Goal: Use online tool/utility: Utilize a website feature to perform a specific function

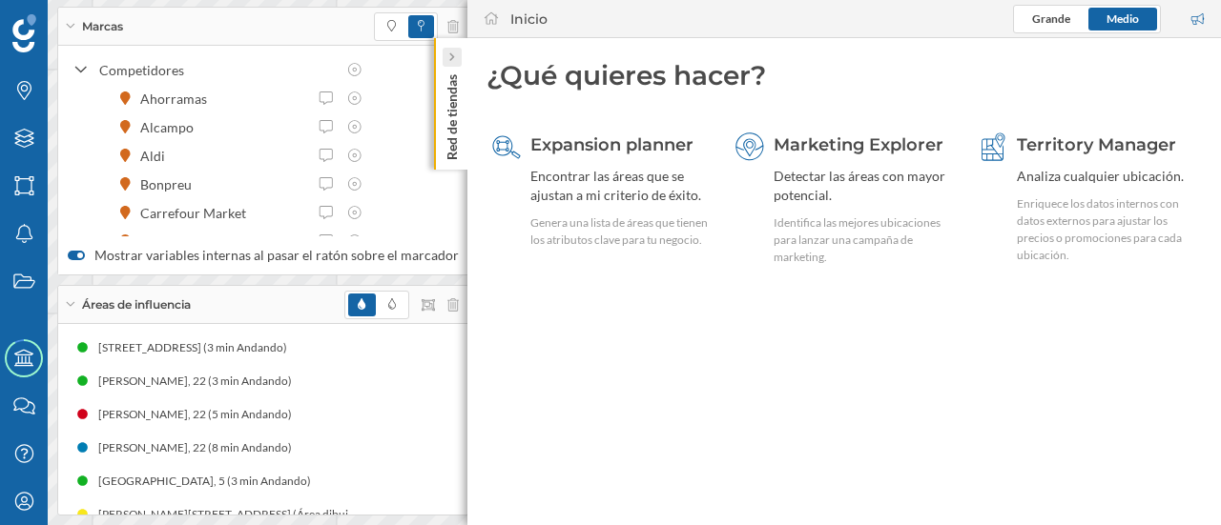
click at [452, 62] on icon at bounding box center [451, 56] width 6 height 11
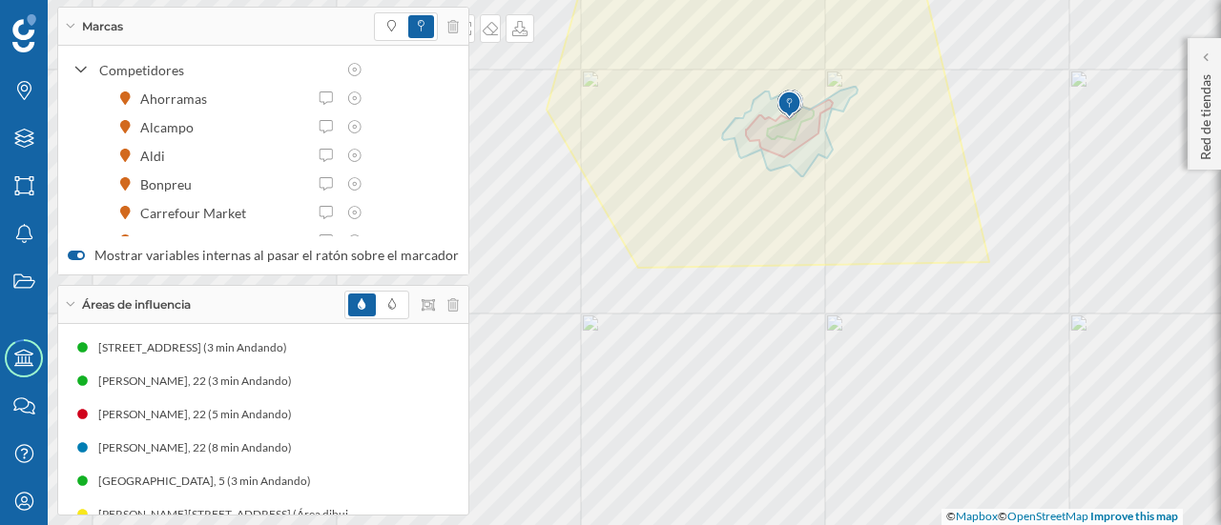
click at [74, 26] on div "Marcas" at bounding box center [263, 27] width 410 height 38
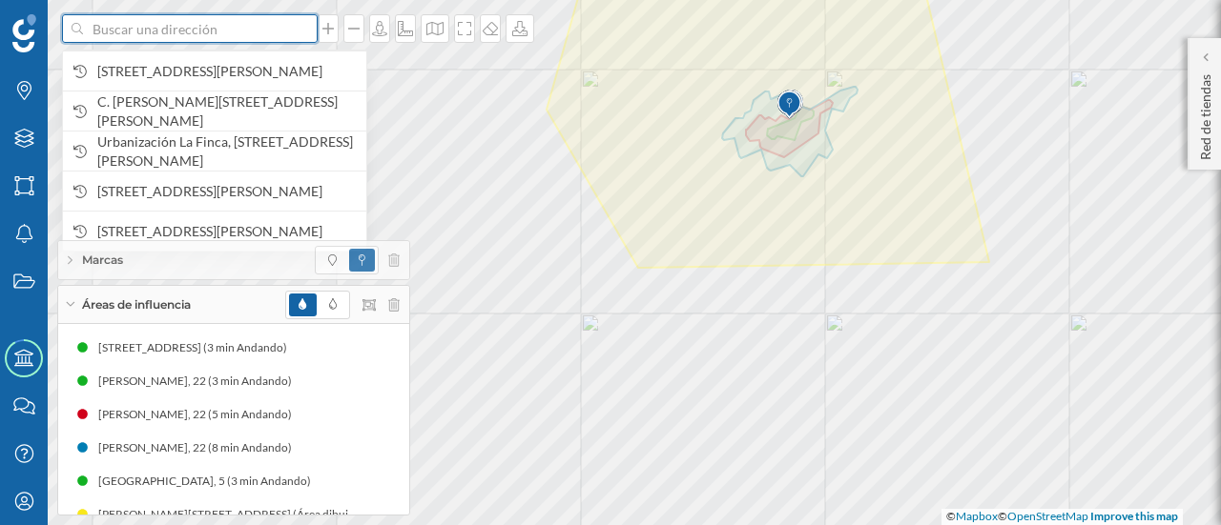
click at [114, 31] on input at bounding box center [190, 28] width 214 height 29
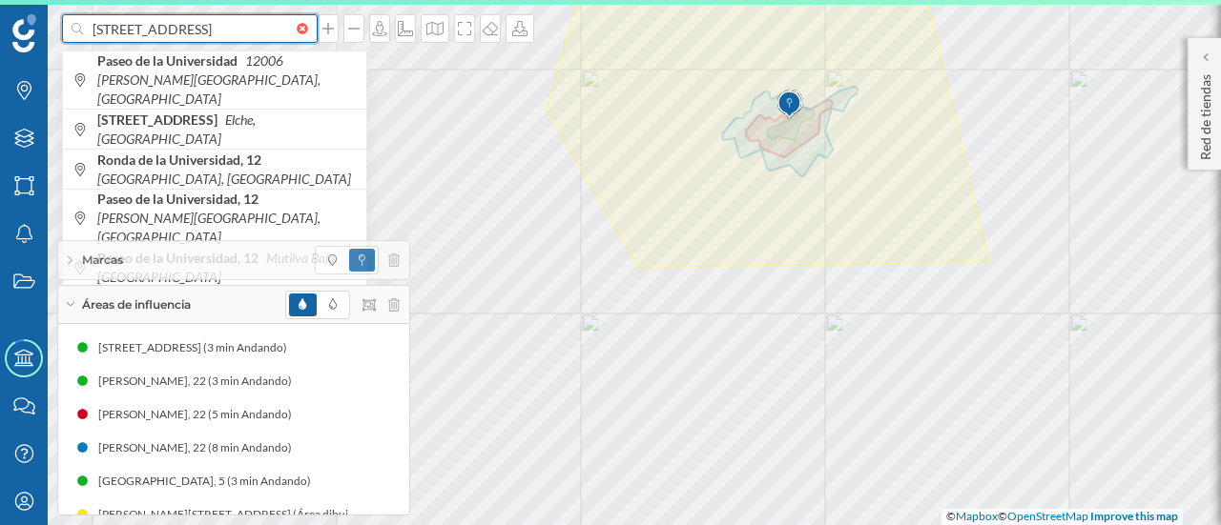
click at [128, 31] on input "[STREET_ADDRESS]" at bounding box center [190, 28] width 214 height 29
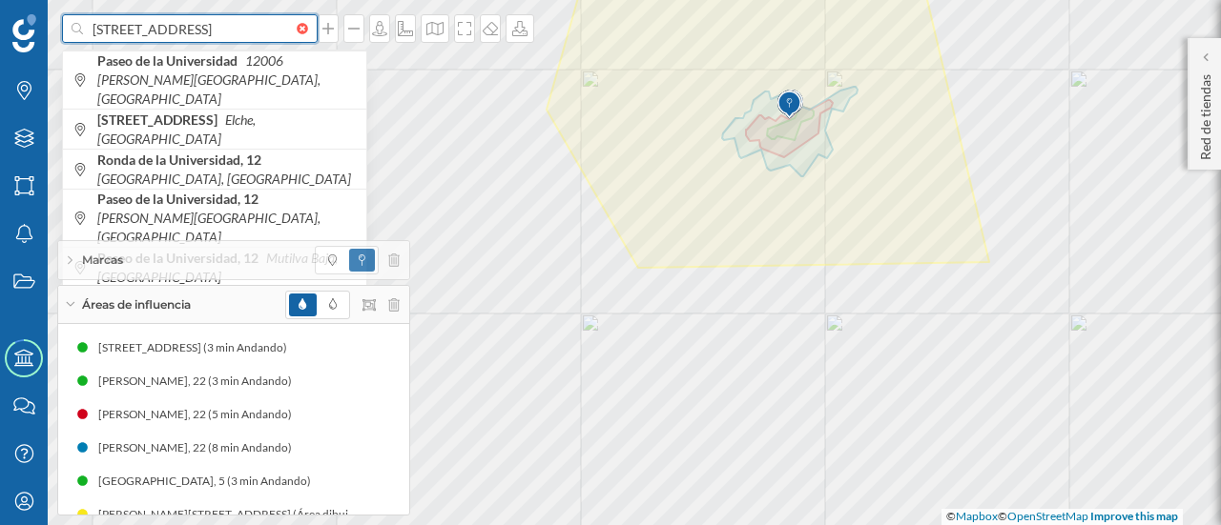
click at [125, 47] on div "paseo de la [GEOGRAPHIC_DATA][PERSON_NAME], [GEOGRAPHIC_DATA], [GEOGRAPHIC_DATA…" at bounding box center [610, 262] width 1221 height 525
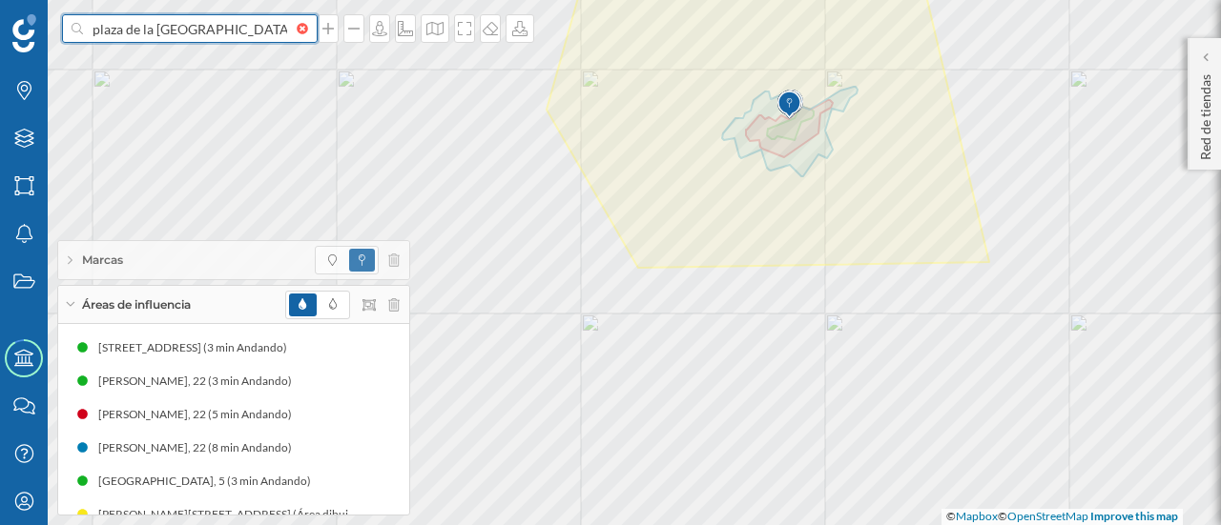
click at [260, 33] on input "plaza de la [GEOGRAPHIC_DATA]" at bounding box center [190, 28] width 214 height 29
type input "plaza de la [GEOGRAPHIC_DATA][PERSON_NAME]"
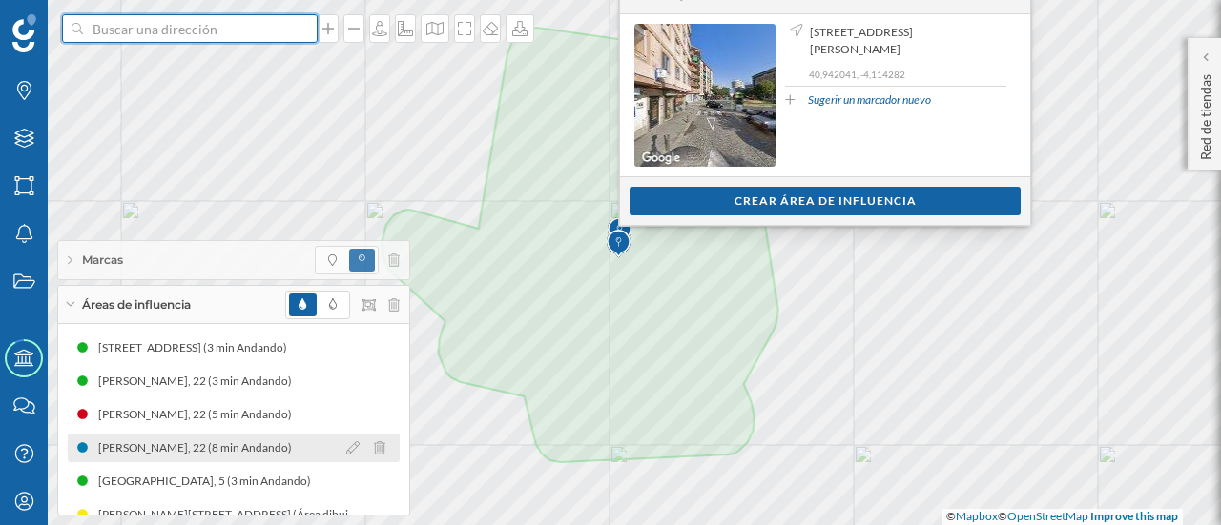
scroll to position [24, 0]
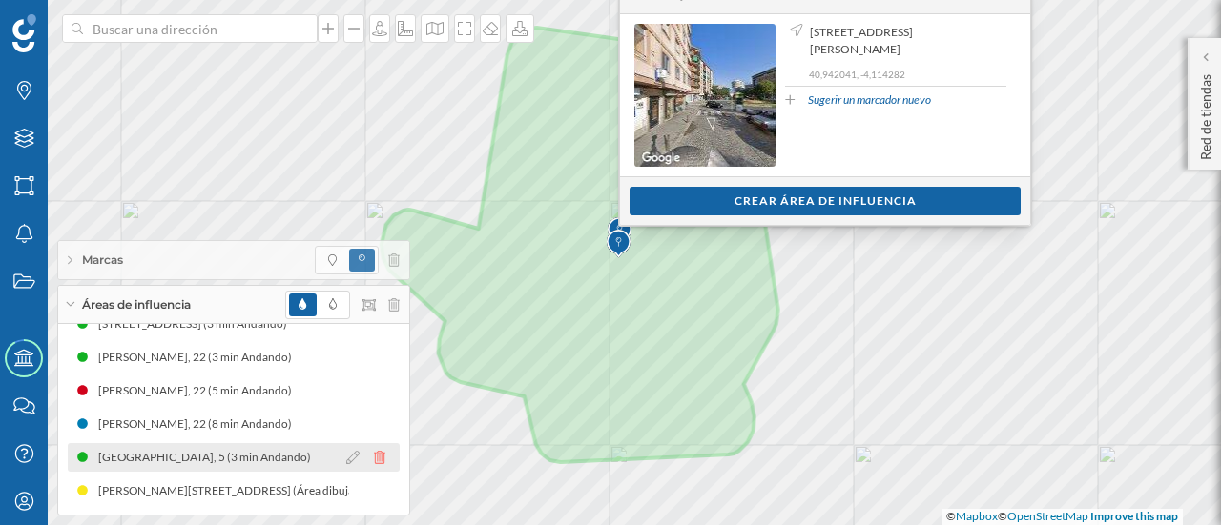
click at [378, 456] on icon at bounding box center [379, 457] width 11 height 13
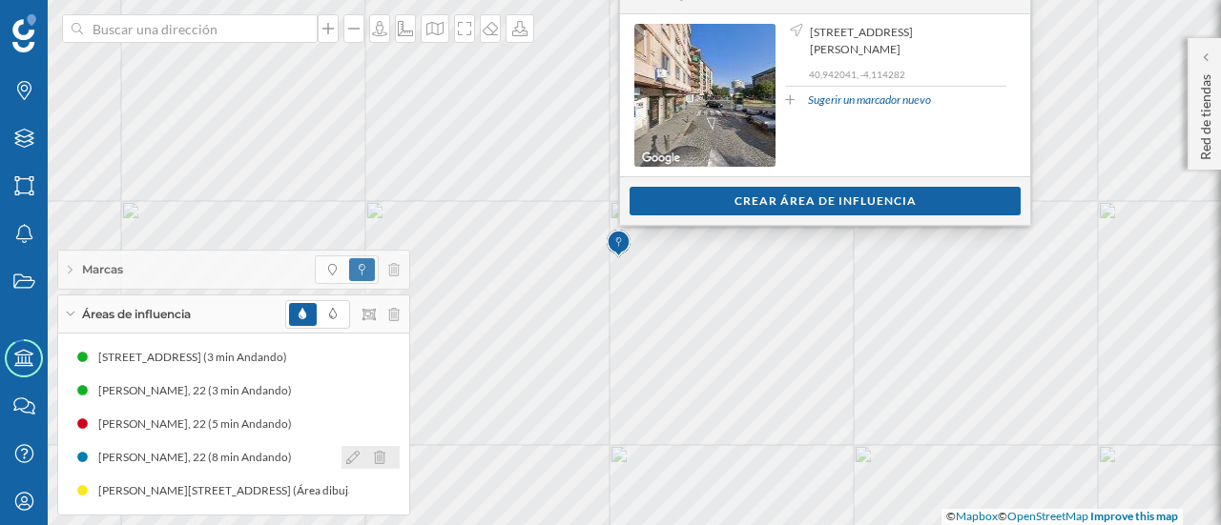
scroll to position [0, 0]
drag, startPoint x: 784, startPoint y: 198, endPoint x: 711, endPoint y: 201, distance: 72.5
click at [711, 201] on div "Crear área de influencia" at bounding box center [824, 200] width 391 height 29
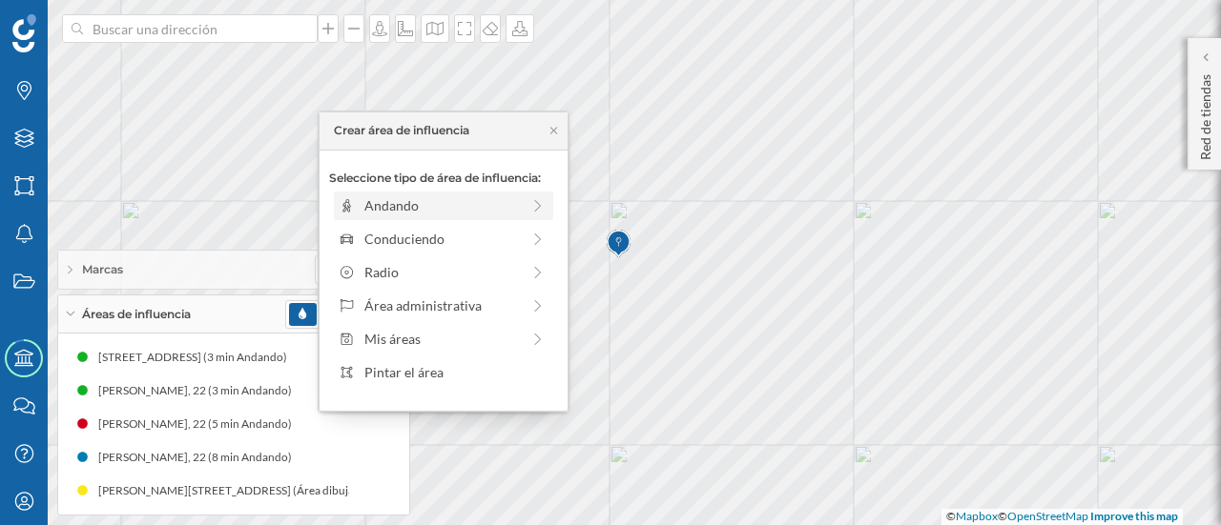
click at [457, 208] on div "Andando" at bounding box center [441, 205] width 155 height 20
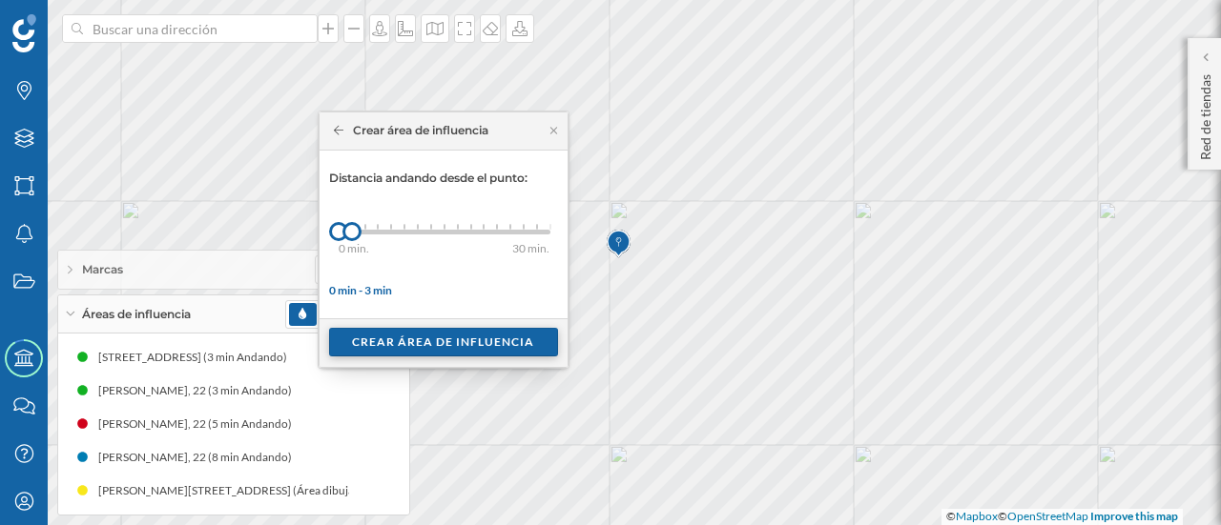
click at [432, 352] on div "Crear área de influencia" at bounding box center [443, 342] width 229 height 29
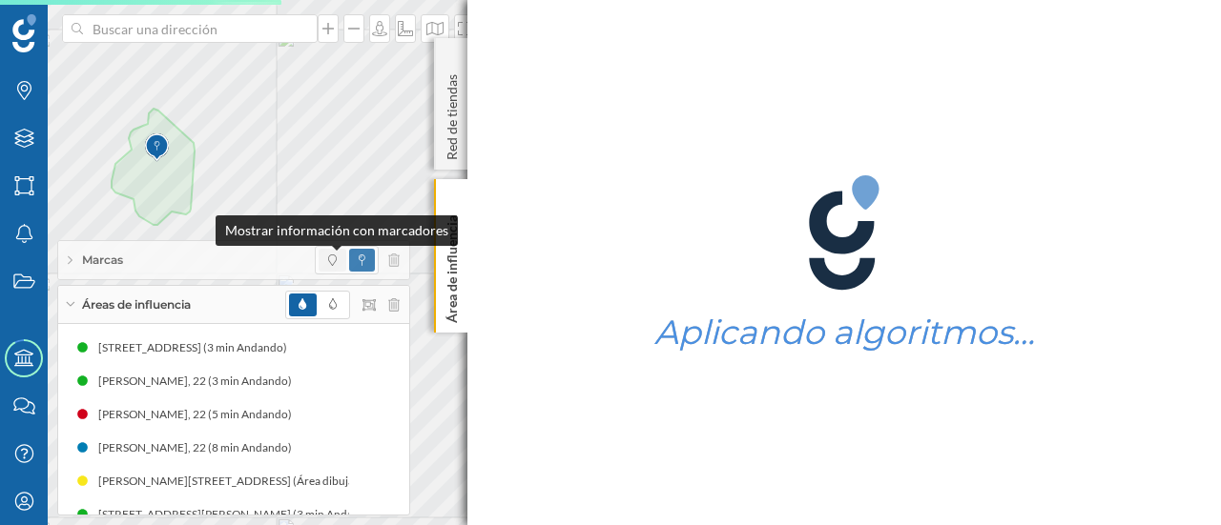
click at [334, 259] on icon at bounding box center [332, 260] width 9 height 11
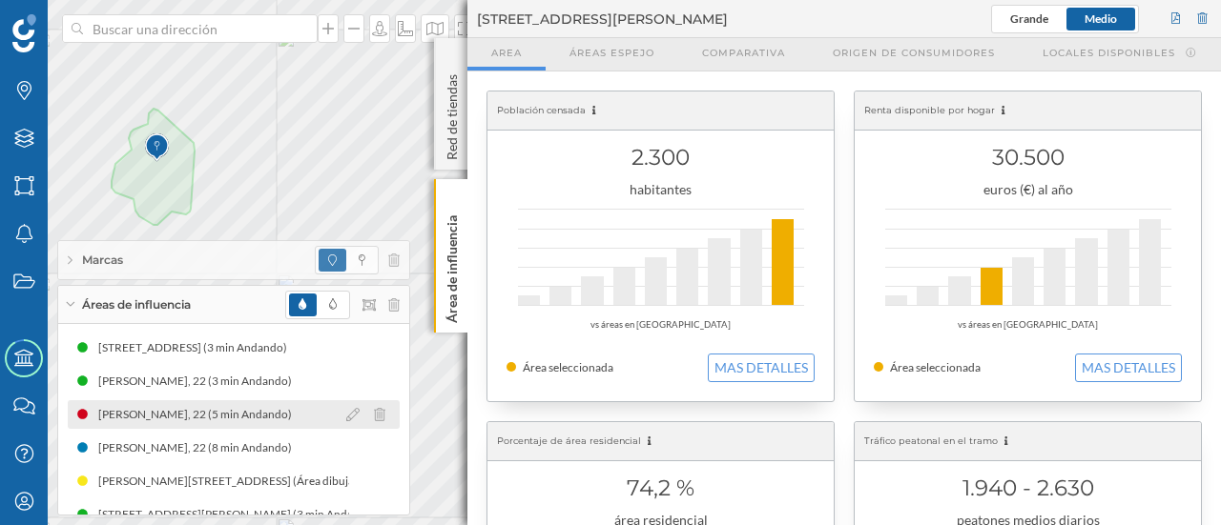
scroll to position [24, 0]
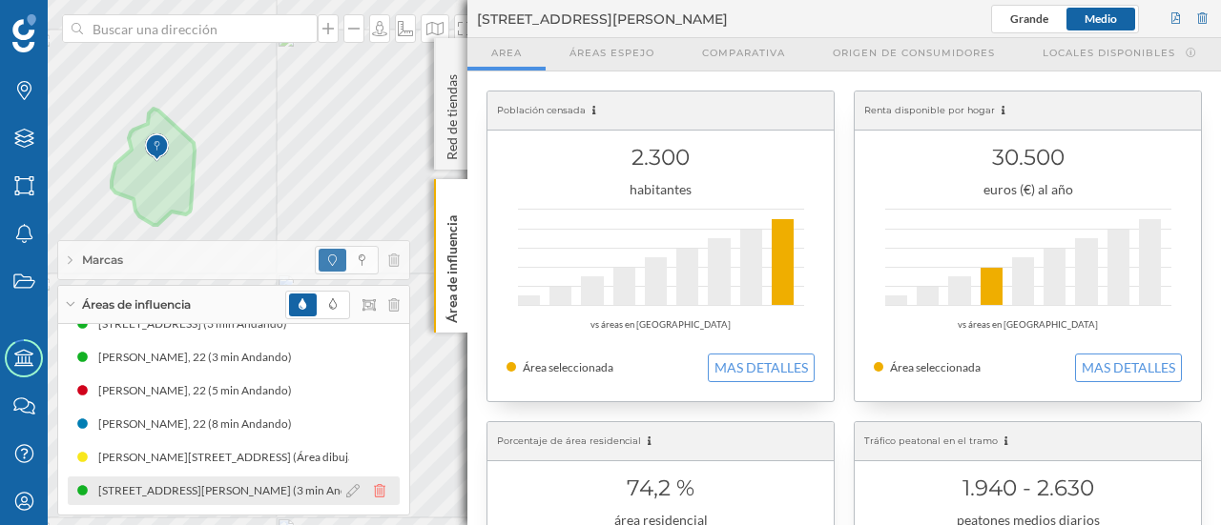
click at [375, 489] on icon at bounding box center [379, 490] width 11 height 13
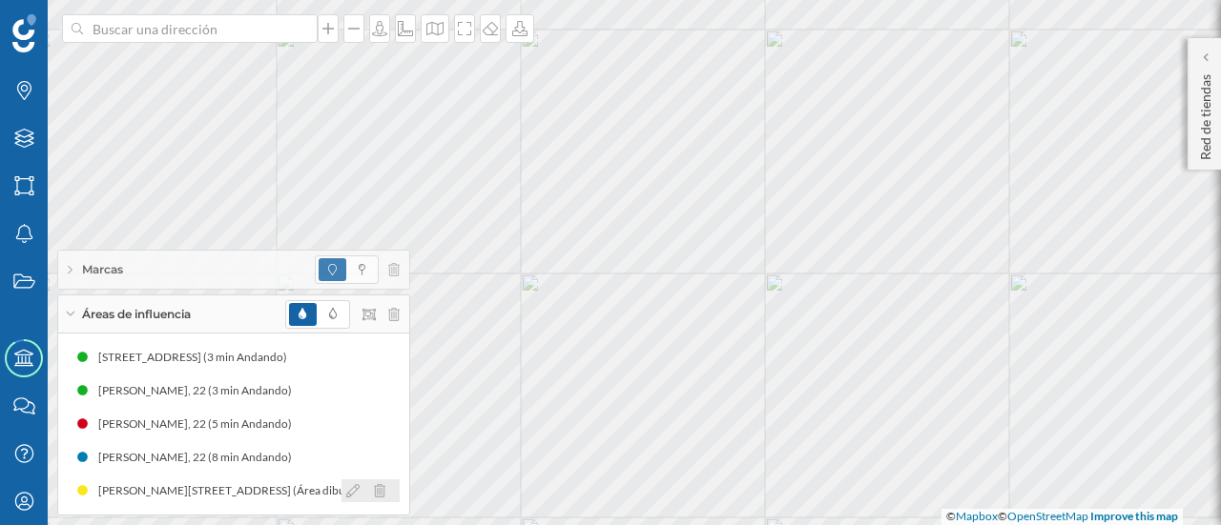
scroll to position [0, 0]
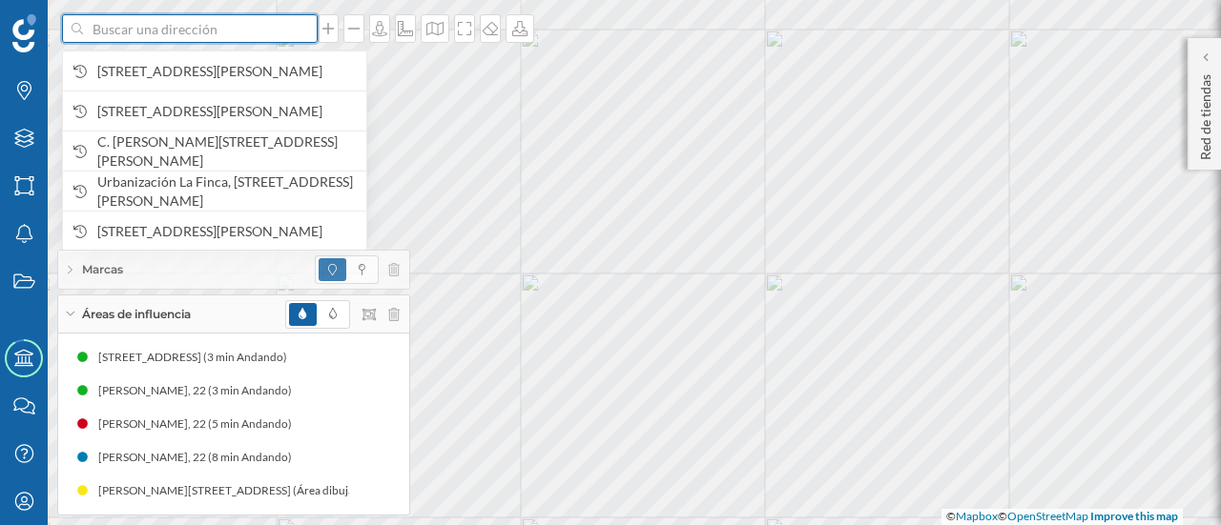
click at [132, 20] on input at bounding box center [190, 28] width 214 height 29
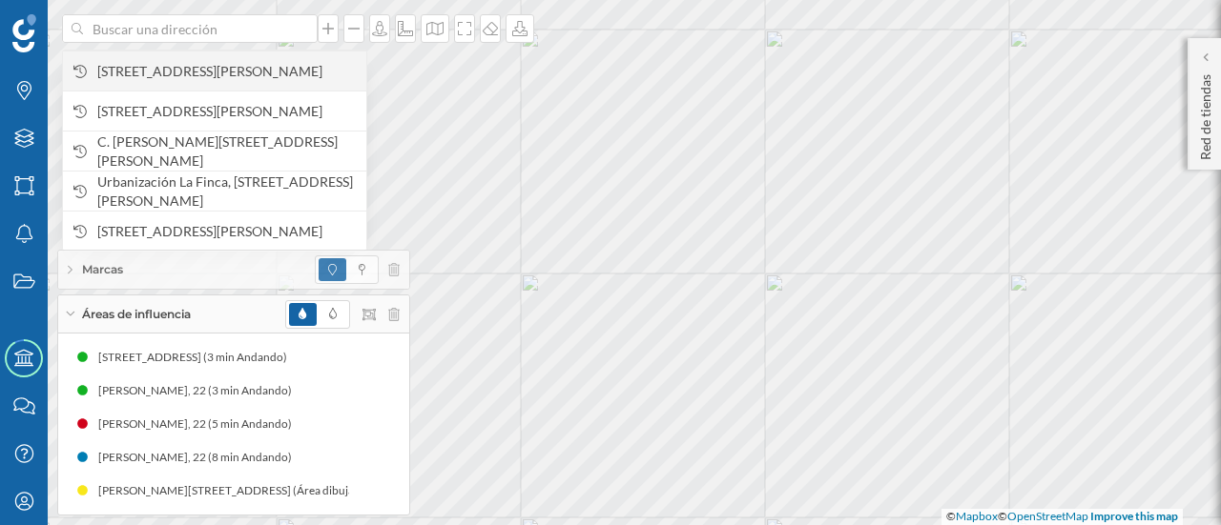
click at [158, 73] on span "[STREET_ADDRESS][PERSON_NAME]" at bounding box center [226, 71] width 259 height 19
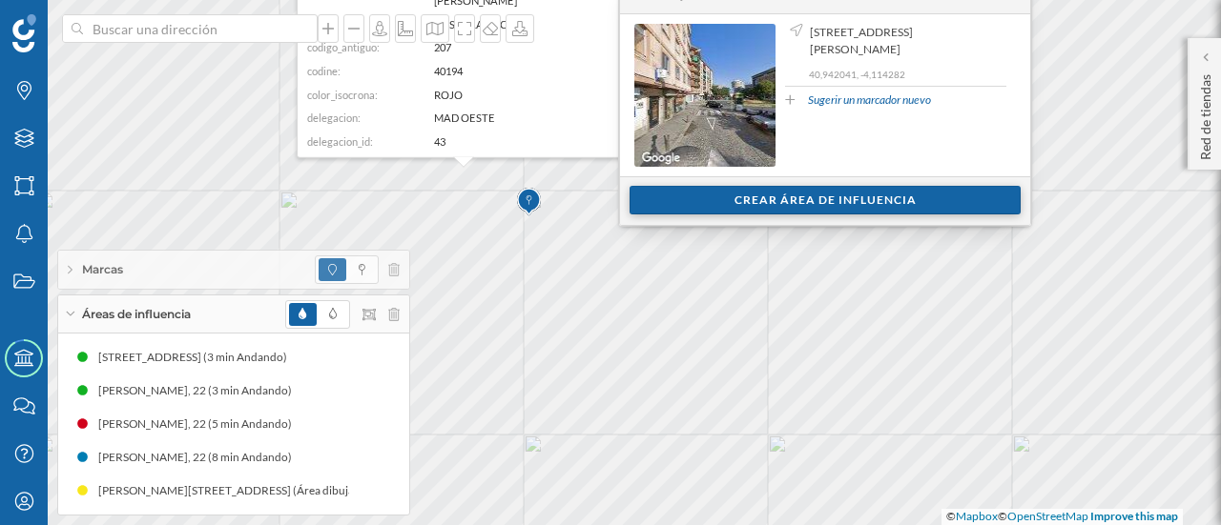
click at [732, 195] on div "Crear área de influencia" at bounding box center [824, 200] width 391 height 29
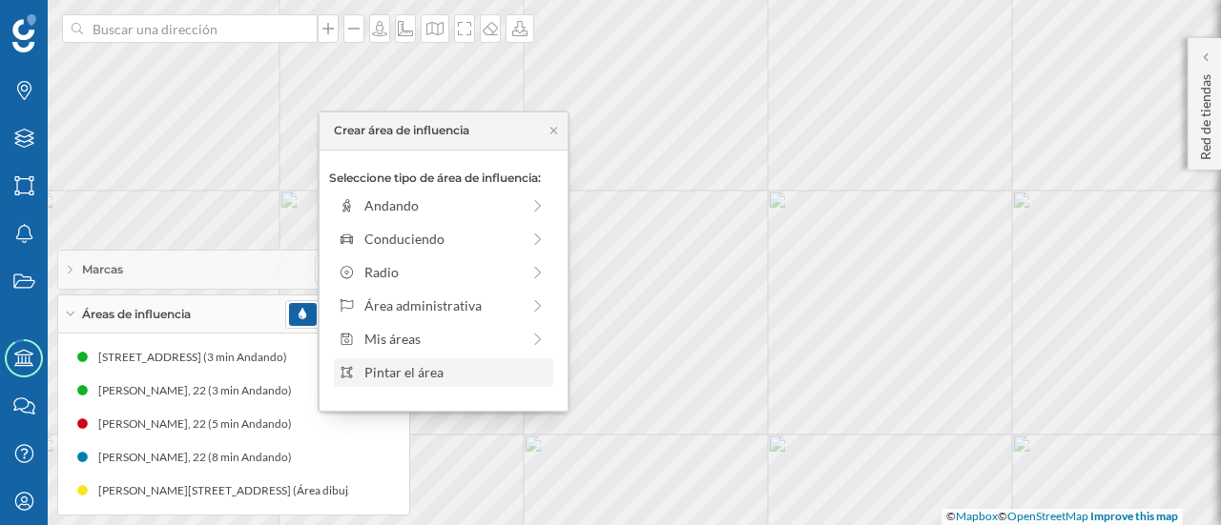
click at [380, 373] on div "Pintar el área" at bounding box center [455, 372] width 182 height 20
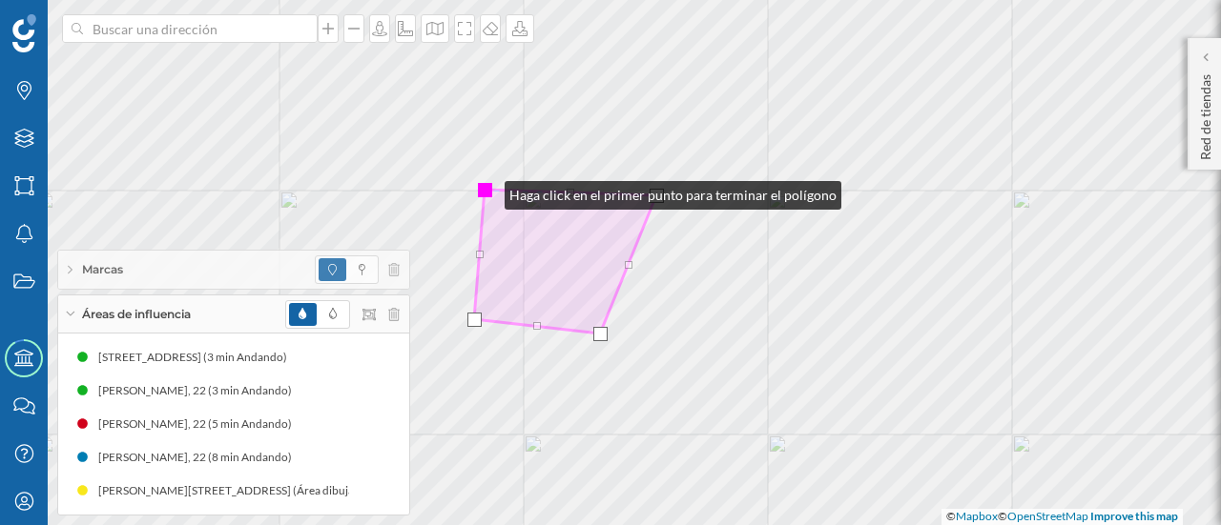
click at [485, 191] on div at bounding box center [485, 190] width 14 height 14
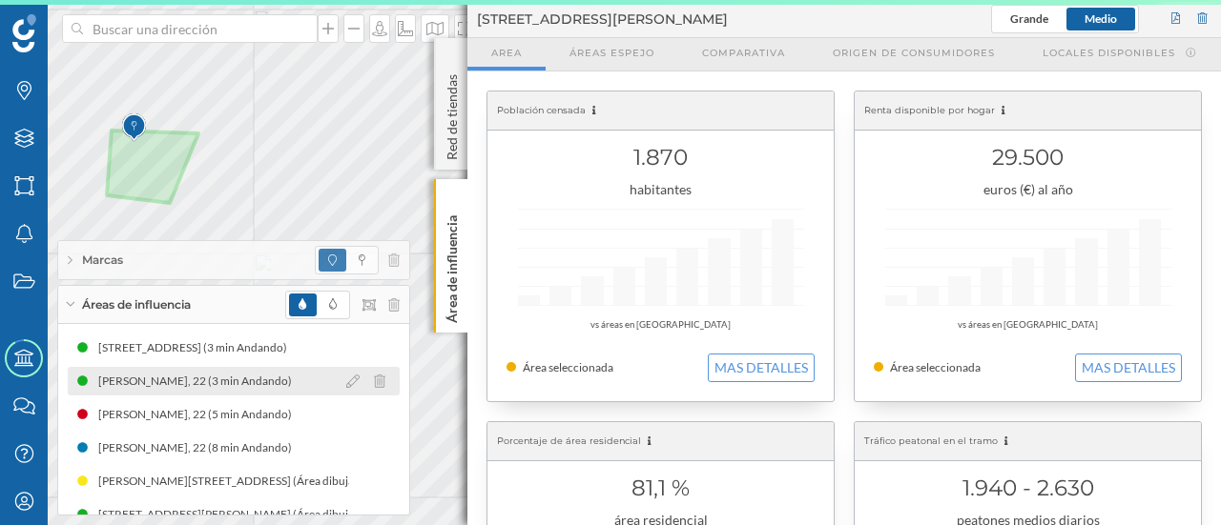
scroll to position [24, 0]
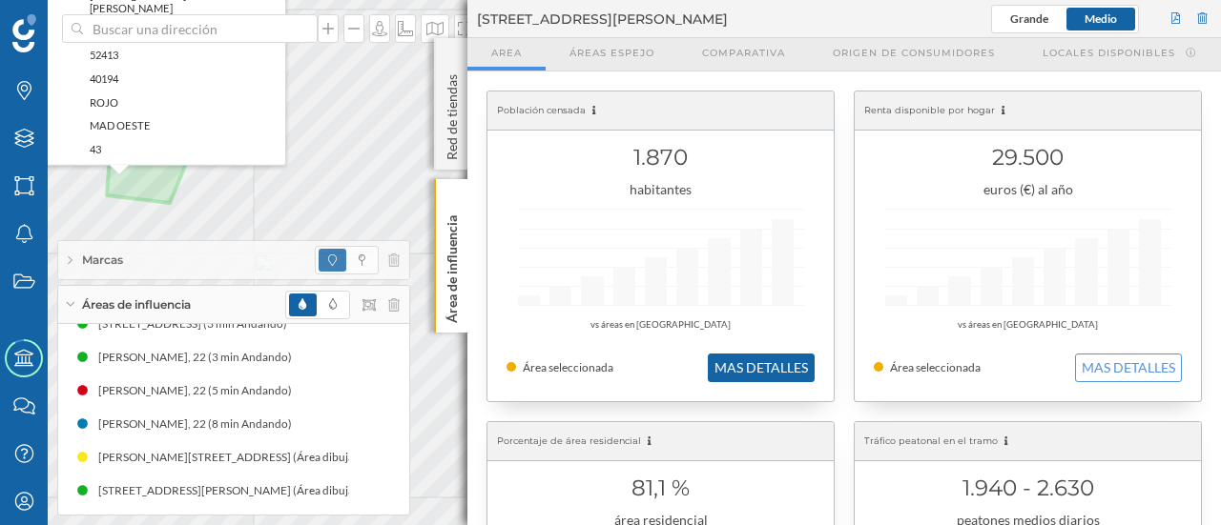
click at [750, 366] on button "MAS DETALLES" at bounding box center [761, 368] width 107 height 29
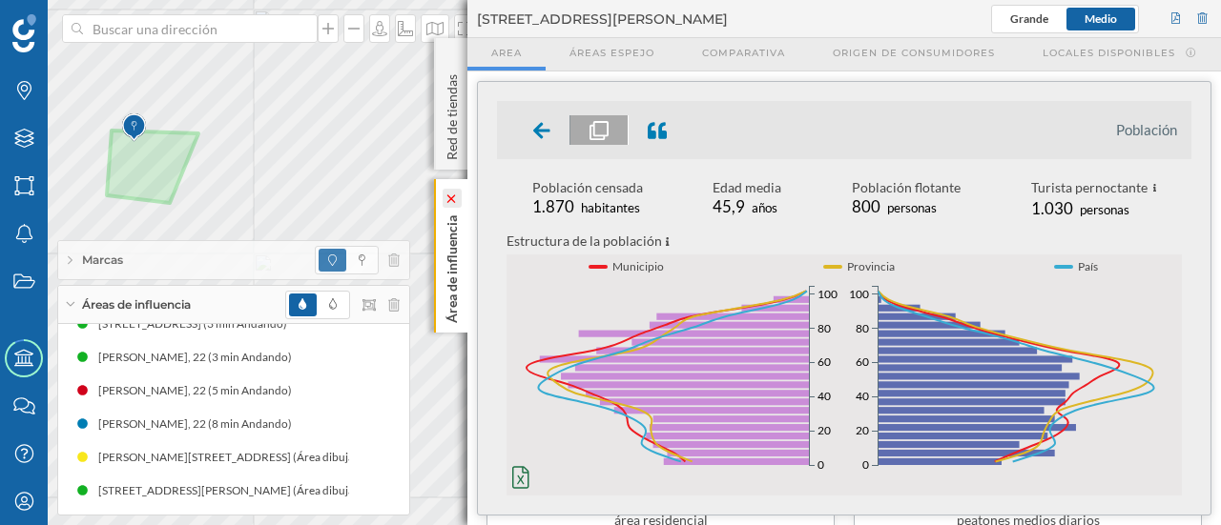
click at [448, 198] on icon at bounding box center [450, 199] width 13 height 9
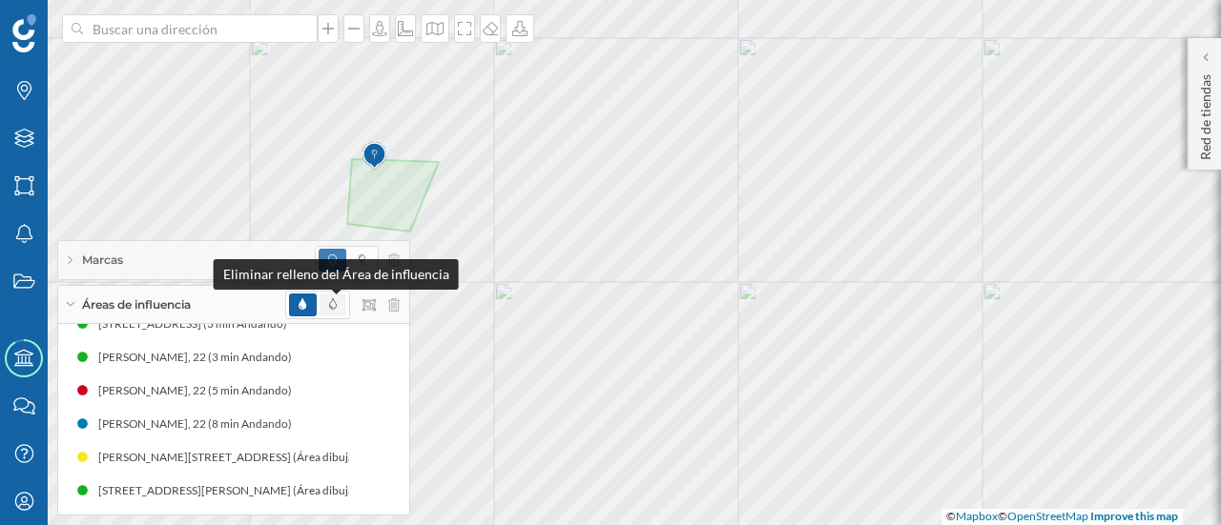
click at [337, 298] on span at bounding box center [333, 305] width 8 height 17
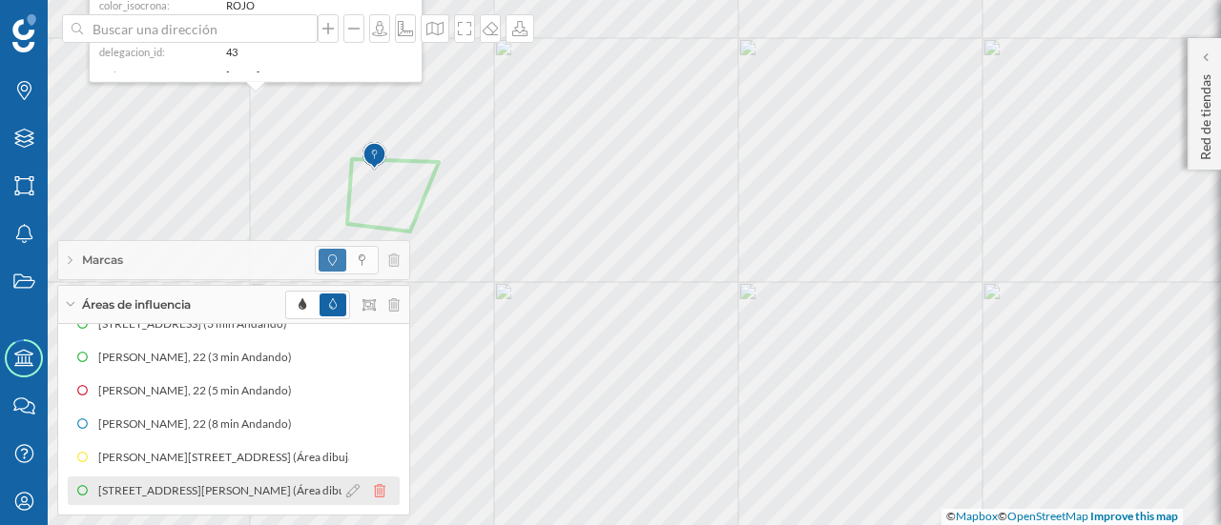
click at [374, 493] on icon at bounding box center [379, 490] width 11 height 13
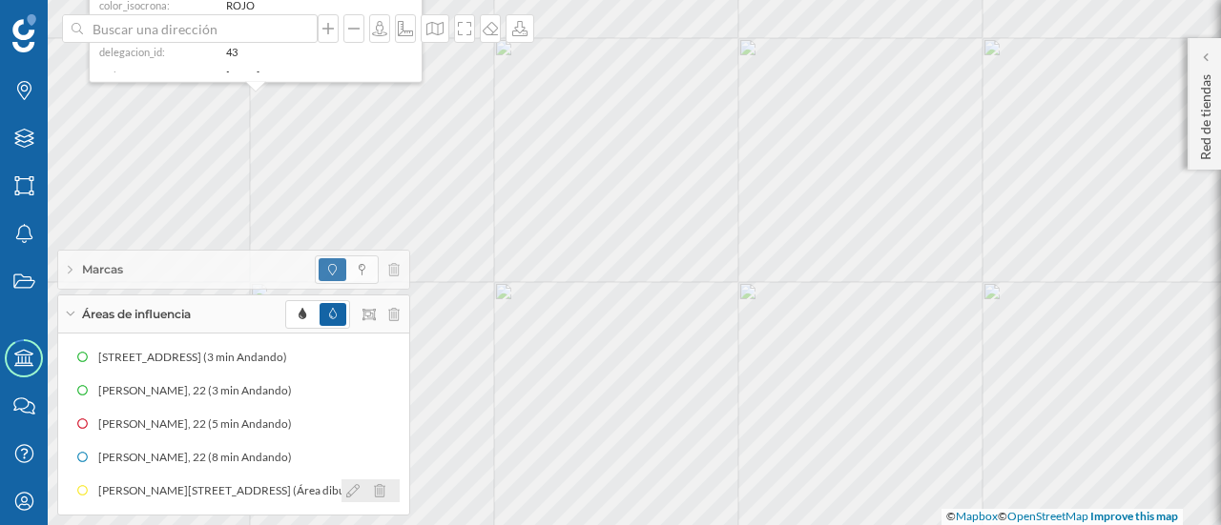
scroll to position [0, 0]
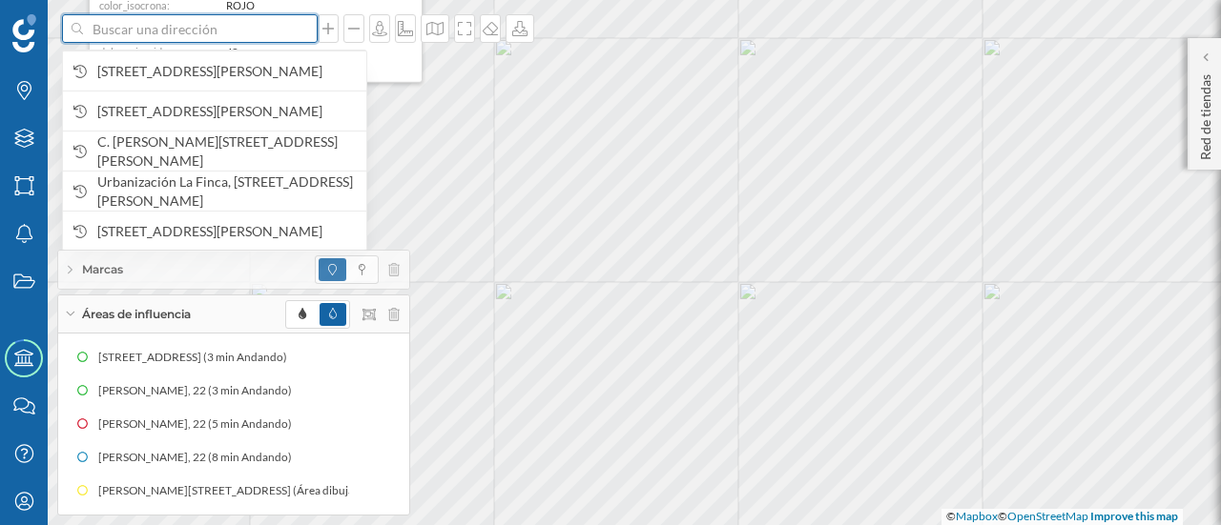
click at [136, 33] on input at bounding box center [190, 28] width 214 height 29
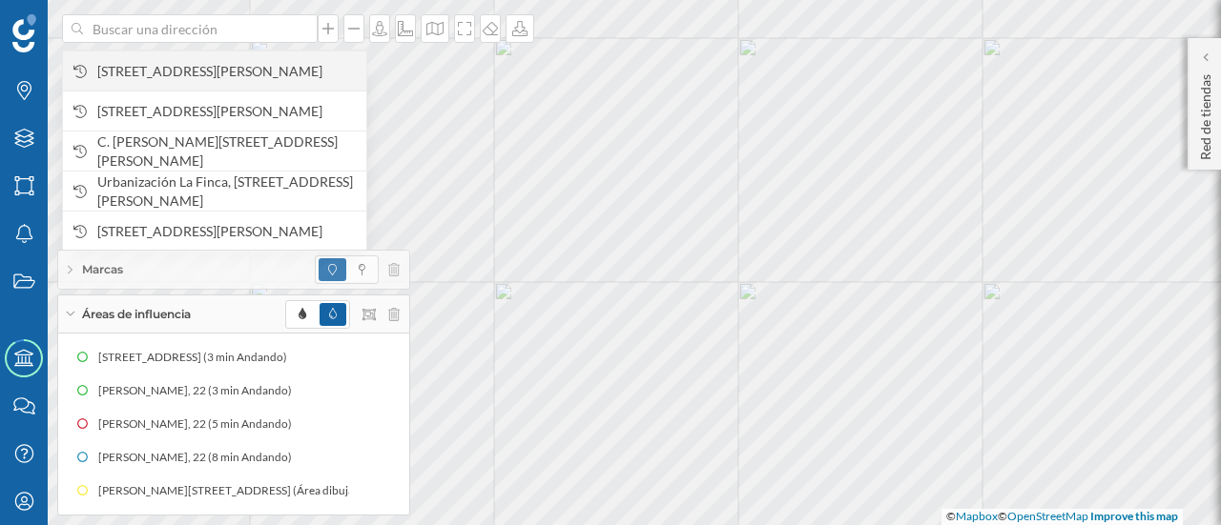
click at [173, 81] on span "[STREET_ADDRESS][PERSON_NAME]" at bounding box center [226, 71] width 259 height 19
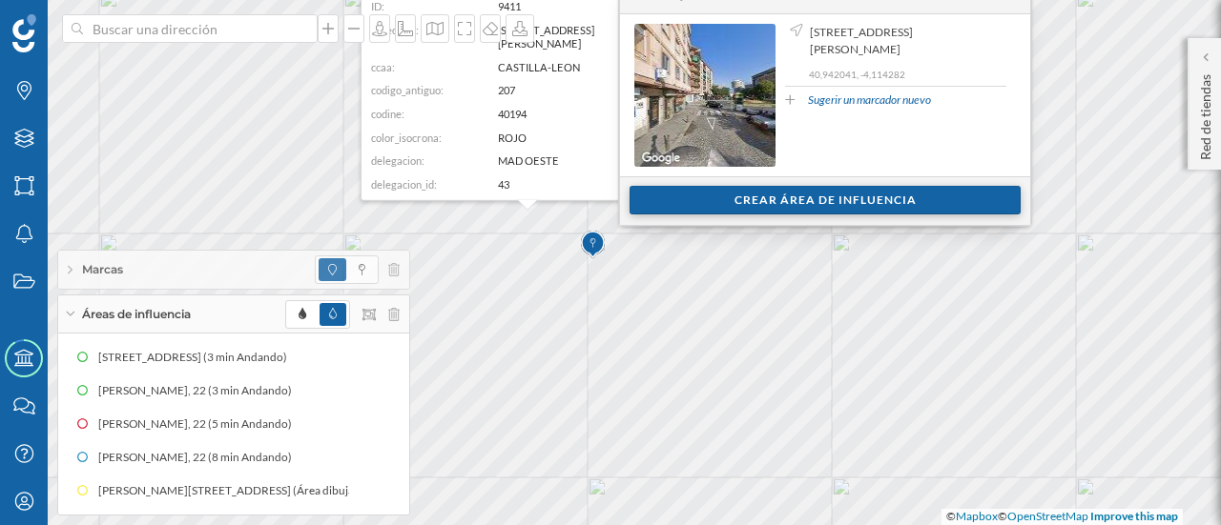
click at [683, 207] on div "Crear área de influencia" at bounding box center [824, 200] width 391 height 29
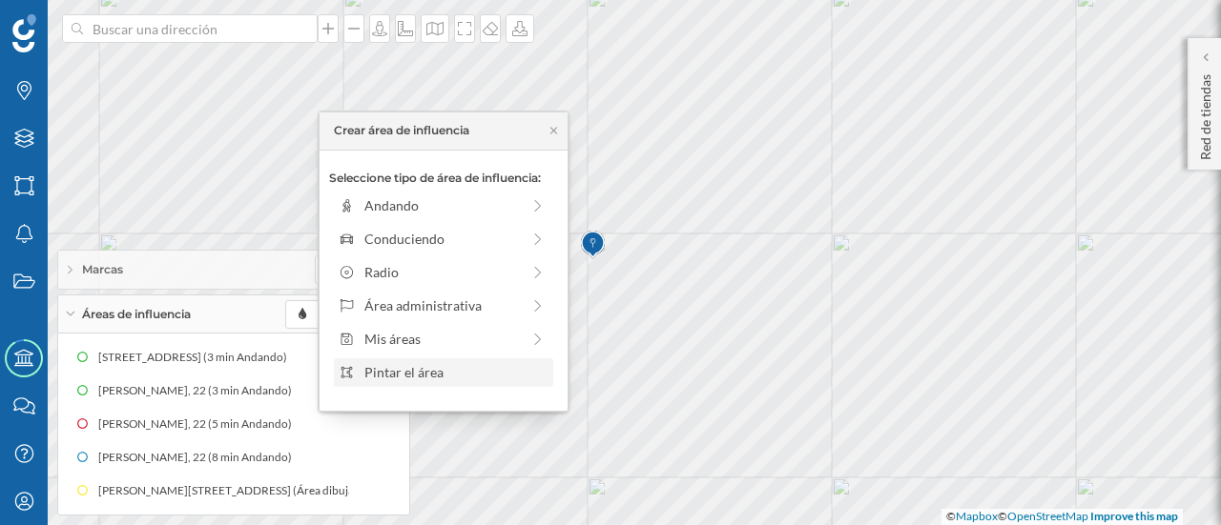
click at [483, 371] on div "Pintar el área" at bounding box center [455, 372] width 182 height 20
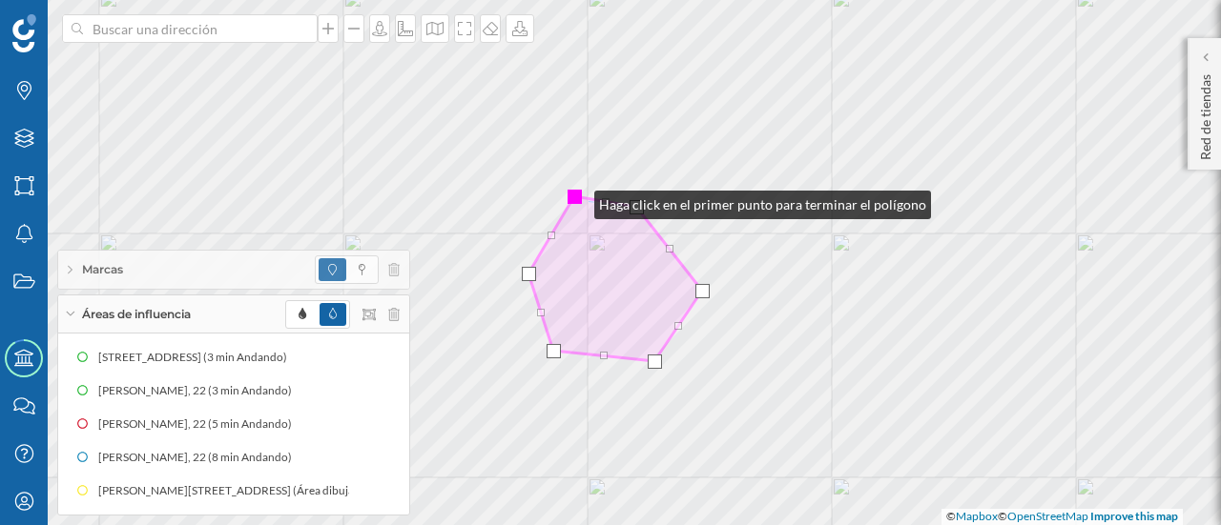
click at [575, 200] on div at bounding box center [574, 197] width 14 height 14
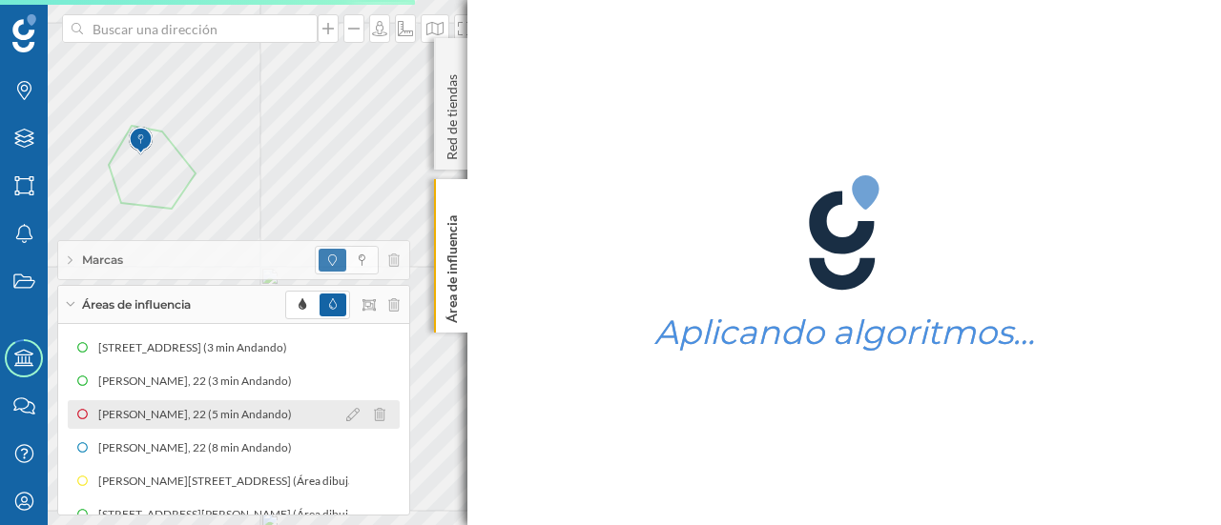
scroll to position [24, 0]
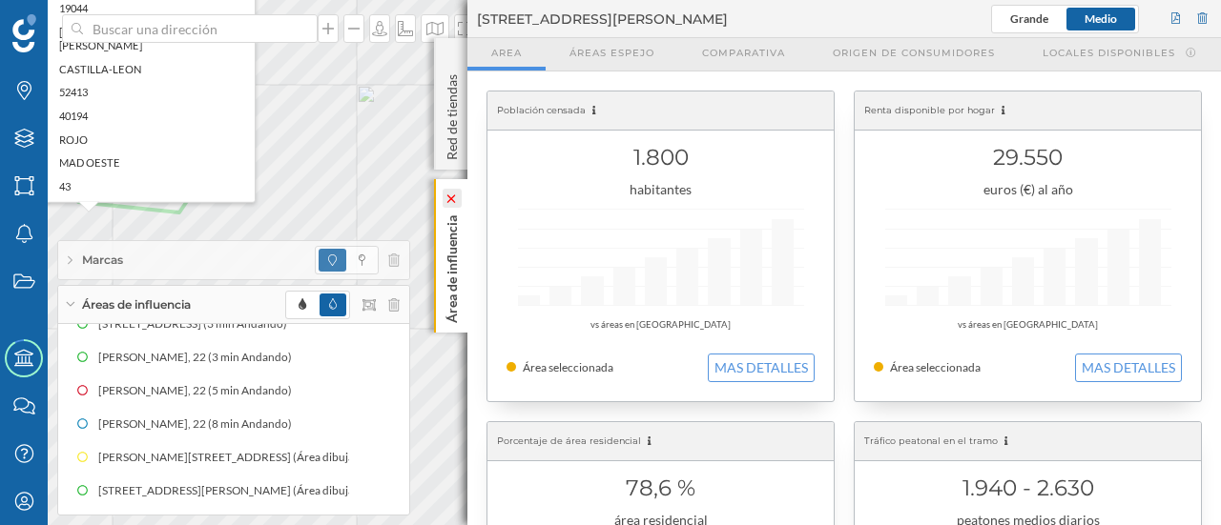
click at [453, 195] on icon at bounding box center [450, 199] width 13 height 9
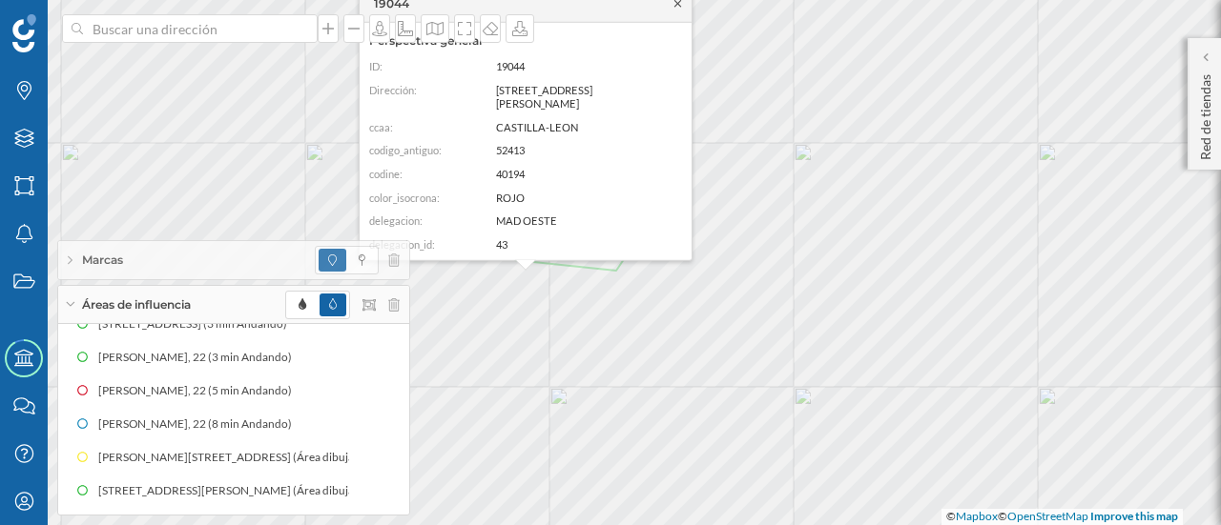
click at [679, 3] on icon at bounding box center [677, 3] width 7 height 7
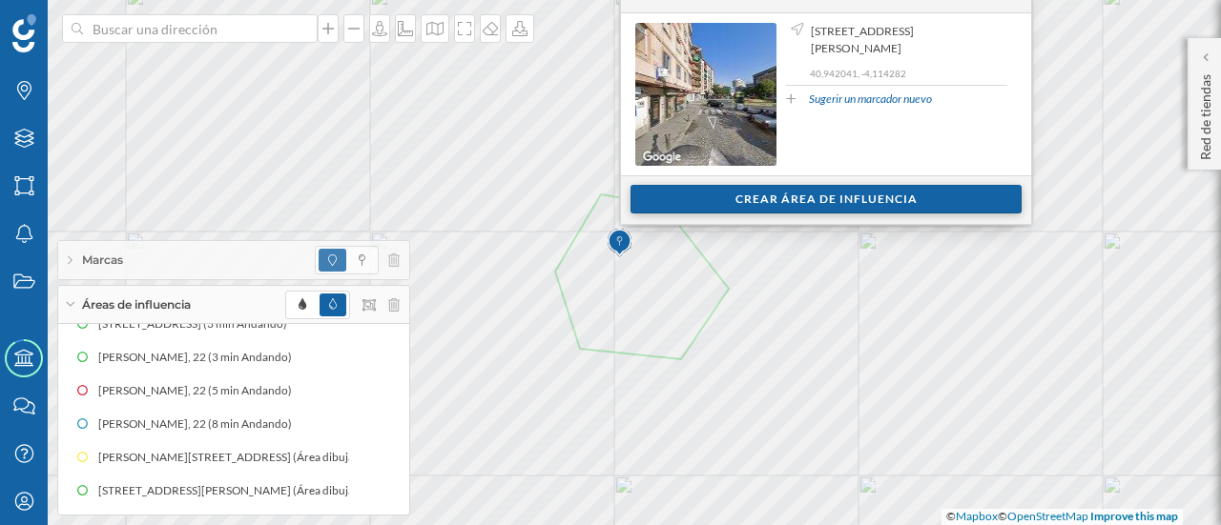
click at [714, 201] on div "Crear área de influencia" at bounding box center [825, 199] width 391 height 29
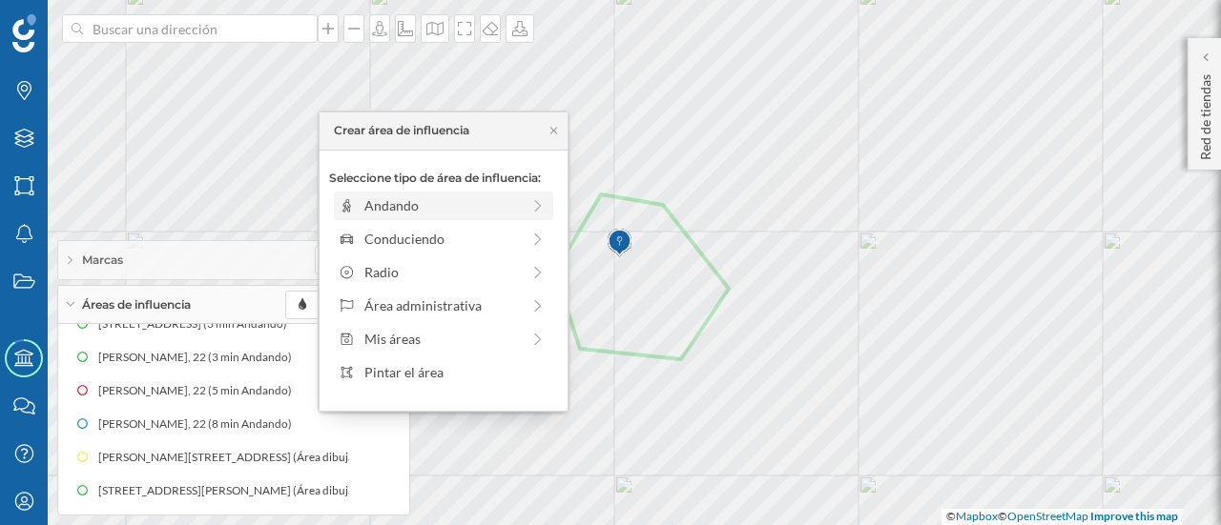
click at [477, 214] on div "Andando" at bounding box center [441, 205] width 155 height 20
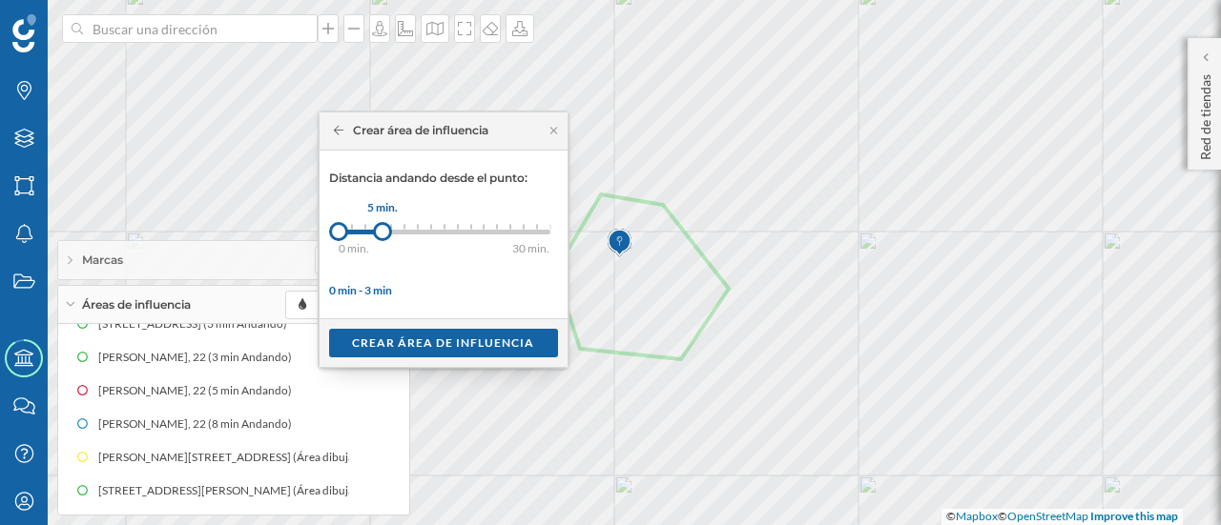
drag, startPoint x: 349, startPoint y: 235, endPoint x: 381, endPoint y: 230, distance: 32.8
click at [381, 230] on div at bounding box center [382, 231] width 19 height 19
click at [381, 339] on div "Crear área de influencia" at bounding box center [443, 342] width 229 height 29
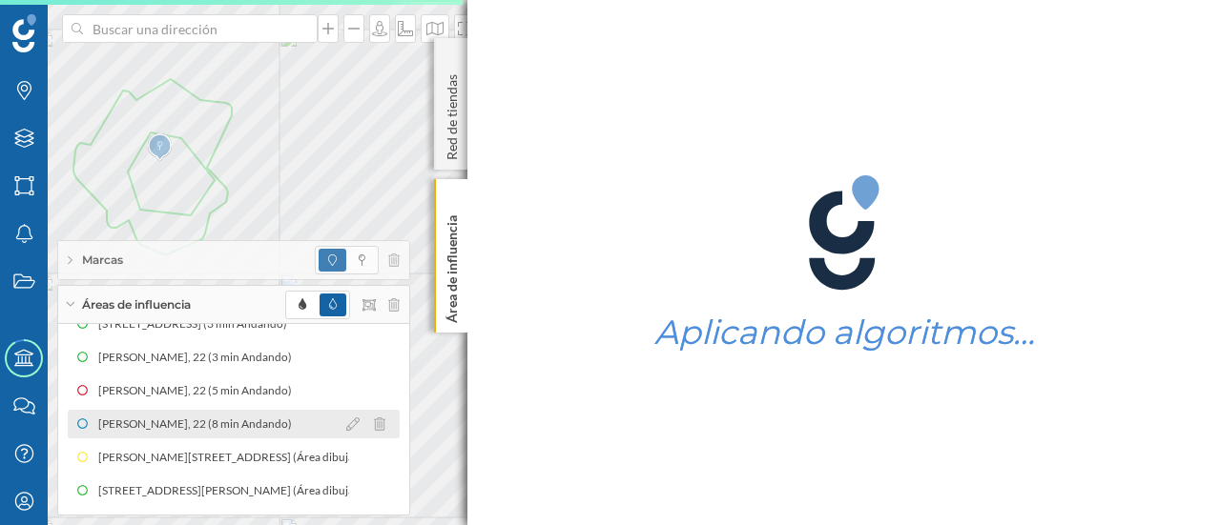
scroll to position [57, 0]
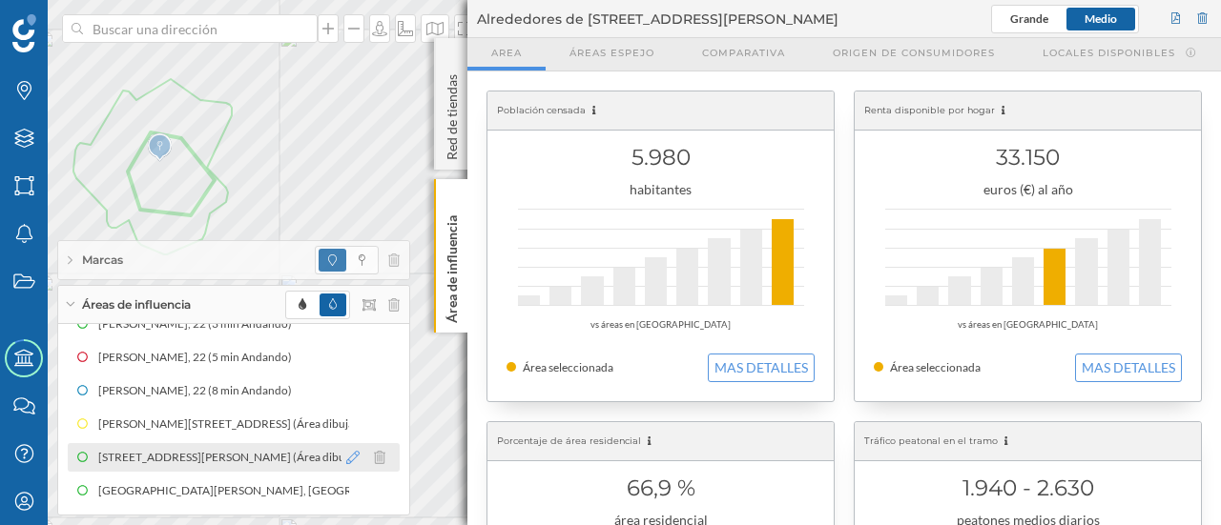
click at [348, 461] on icon at bounding box center [352, 457] width 13 height 13
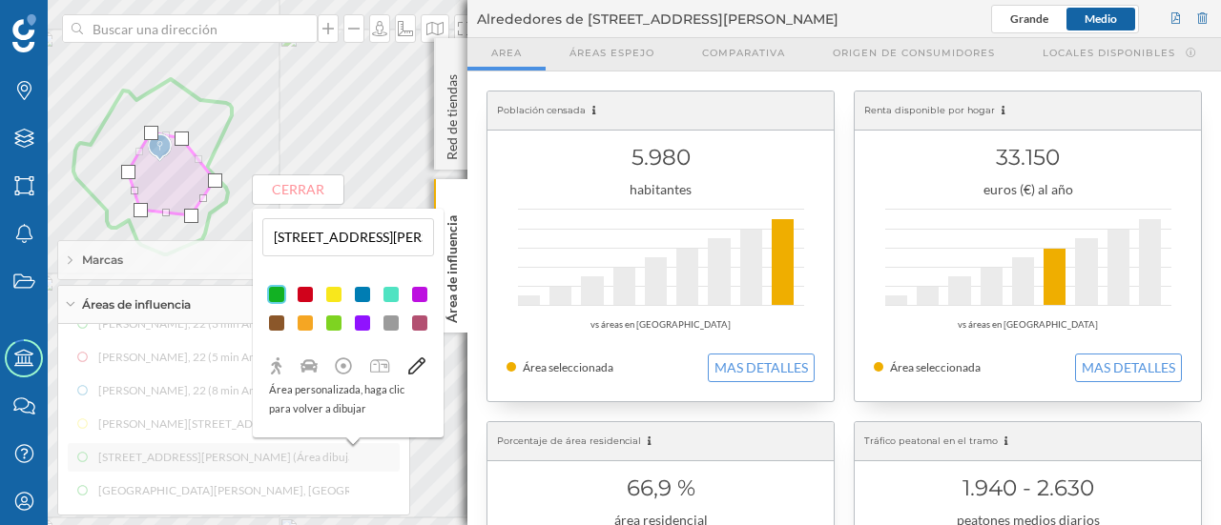
click at [303, 293] on div at bounding box center [305, 294] width 19 height 19
click at [453, 195] on icon at bounding box center [450, 199] width 13 height 9
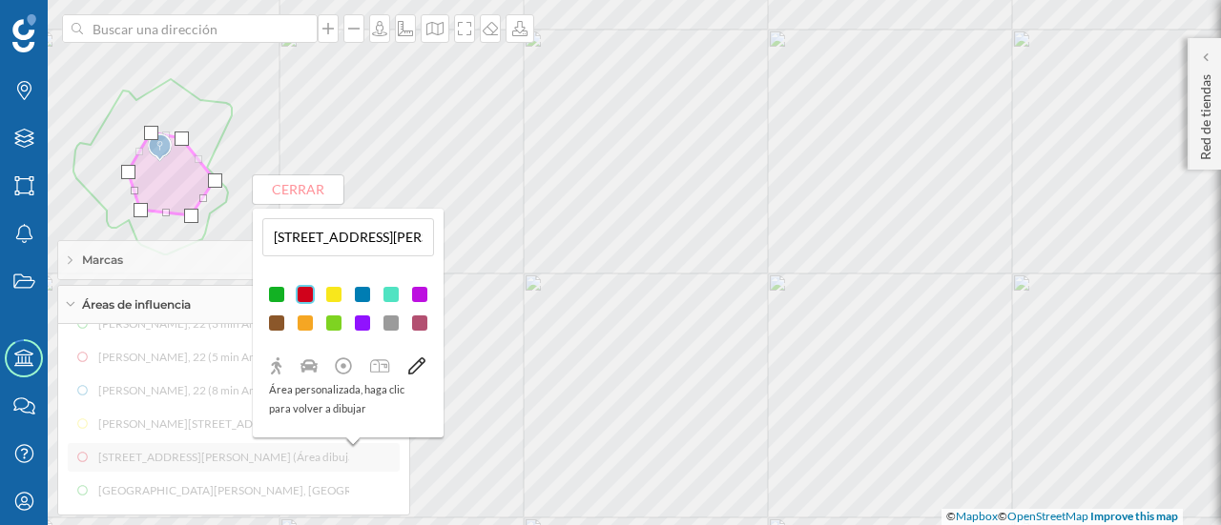
click at [299, 295] on div at bounding box center [305, 294] width 19 height 19
click at [297, 200] on button "Cerrar" at bounding box center [298, 189] width 91 height 29
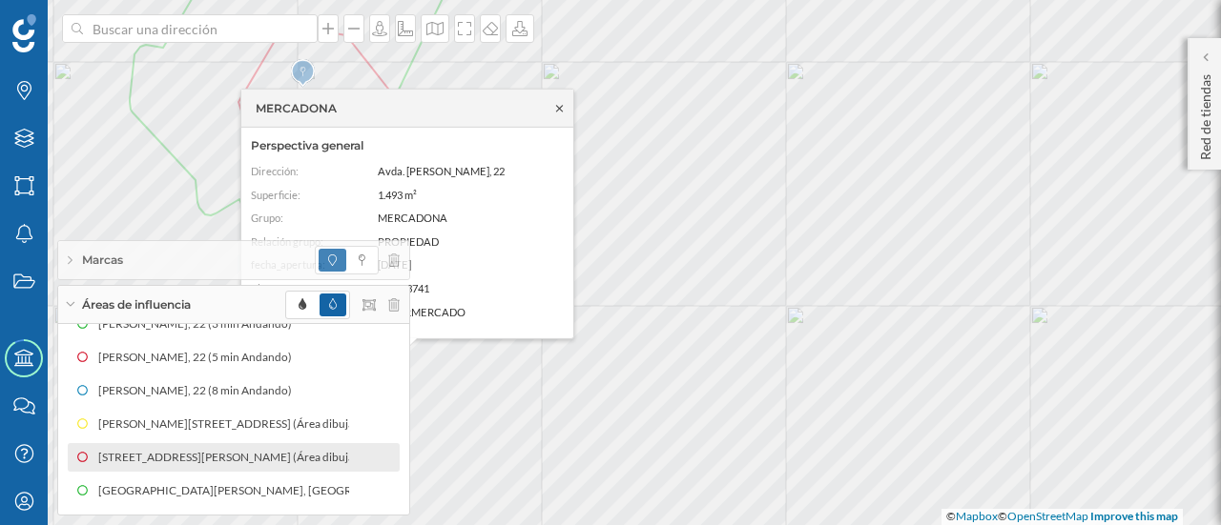
click at [559, 112] on icon at bounding box center [559, 107] width 14 height 11
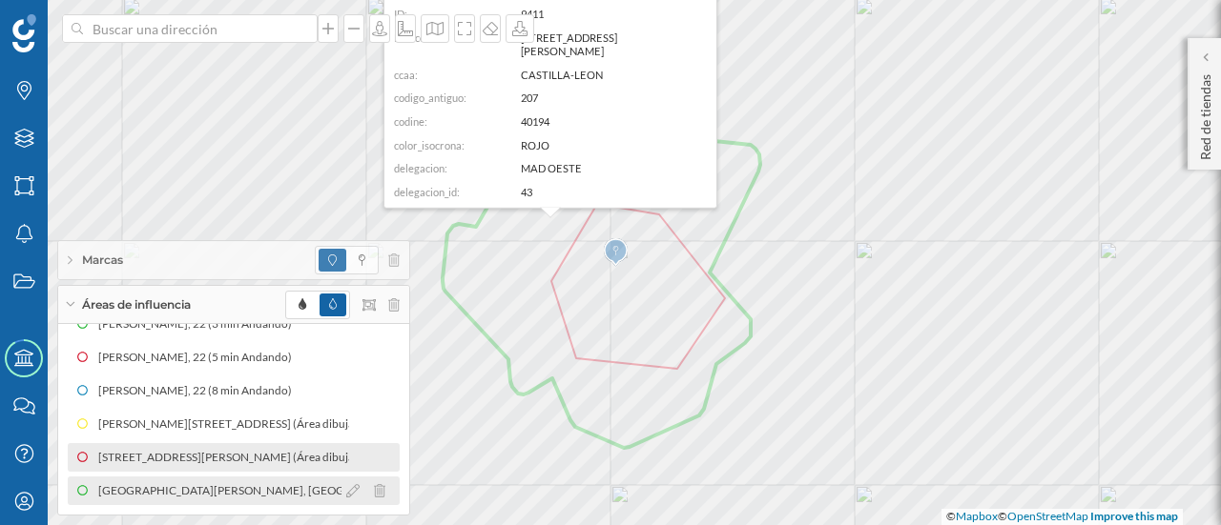
click at [177, 488] on div "[GEOGRAPHIC_DATA][PERSON_NAME], [GEOGRAPHIC_DATA], [GEOGRAPHIC_DATA] (5 min And…" at bounding box center [368, 491] width 541 height 19
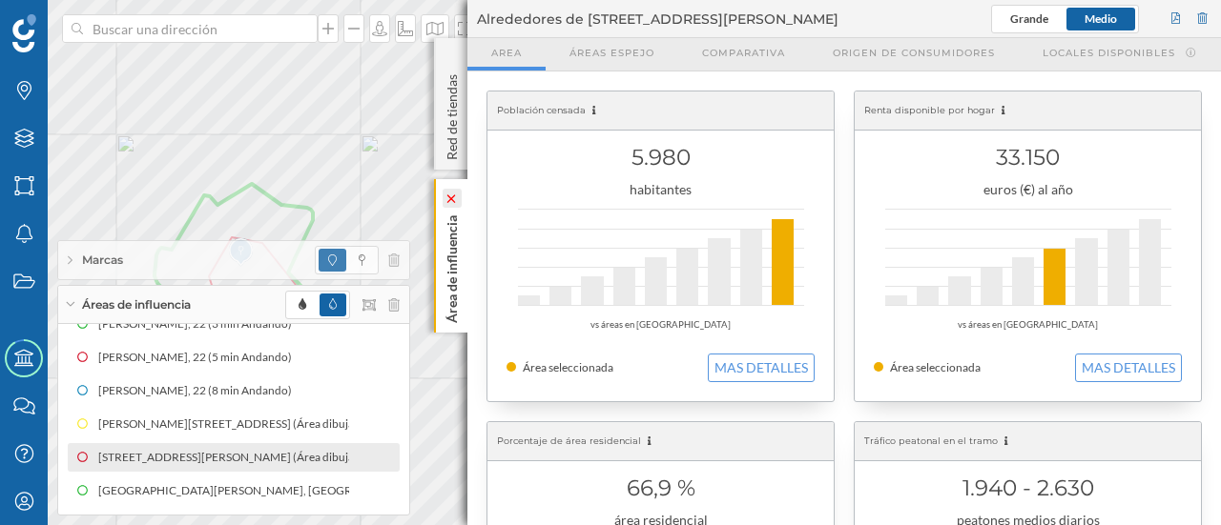
click at [446, 192] on icon at bounding box center [451, 198] width 19 height 19
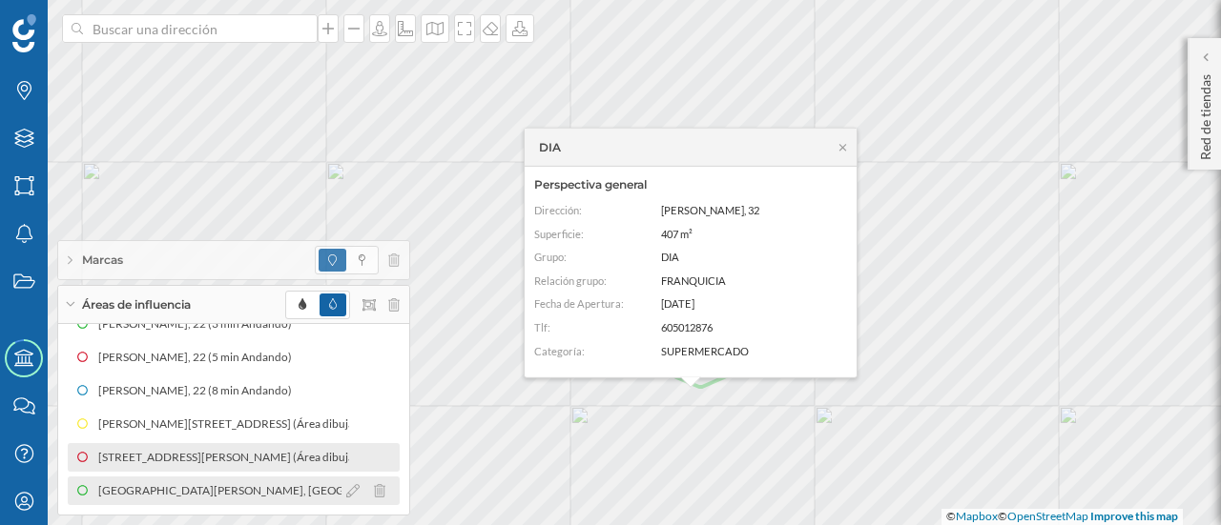
click at [249, 491] on div "[GEOGRAPHIC_DATA][PERSON_NAME], [GEOGRAPHIC_DATA], [GEOGRAPHIC_DATA] (5 min And…" at bounding box center [366, 491] width 541 height 19
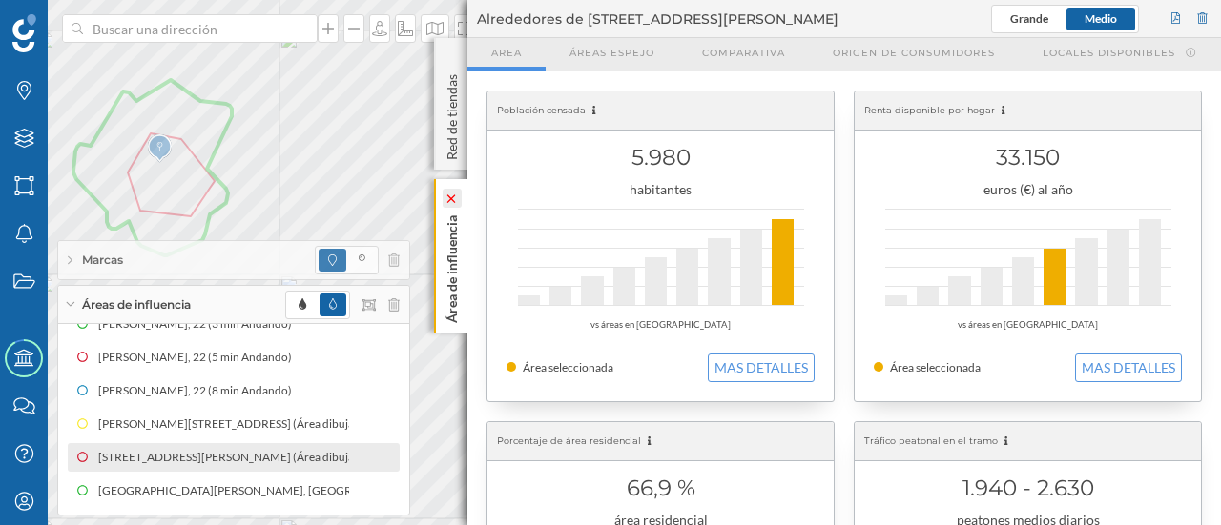
click at [455, 200] on icon at bounding box center [450, 199] width 13 height 9
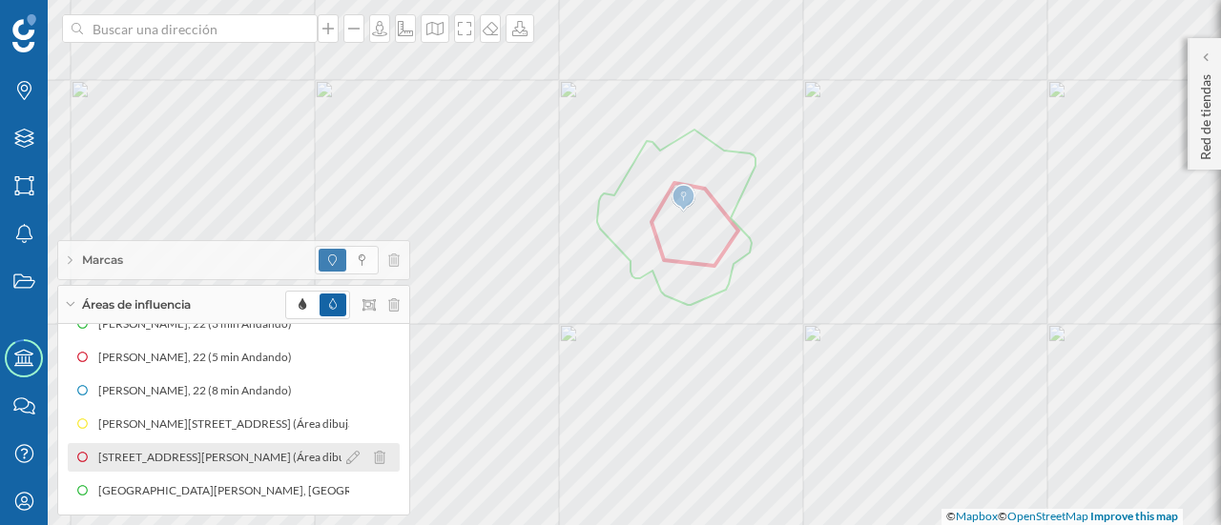
click at [380, 458] on div "[STREET_ADDRESS][PERSON_NAME] (Área dibujada)" at bounding box center [520, 457] width 281 height 19
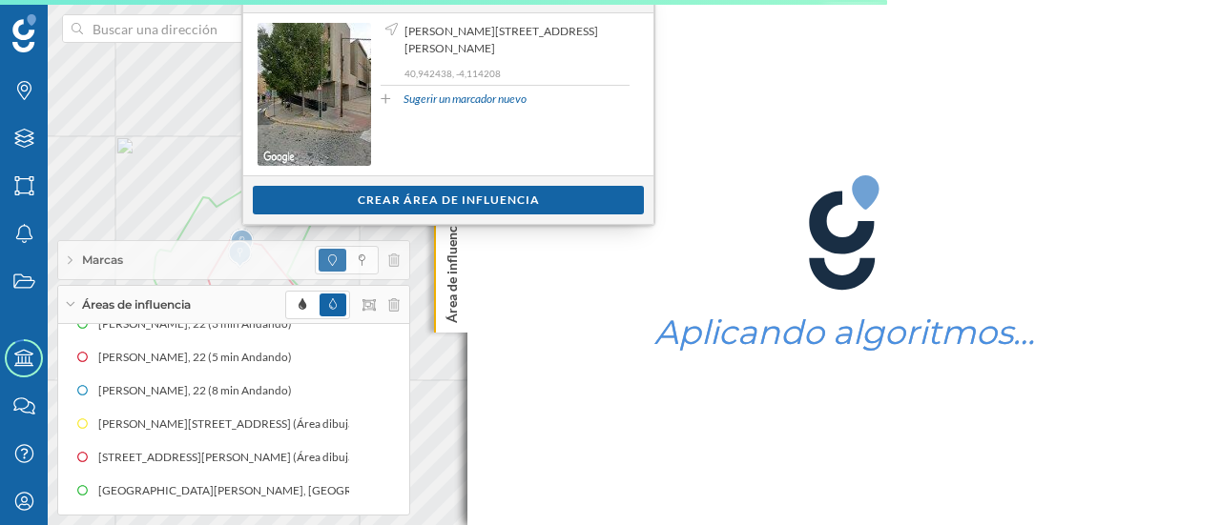
click at [547, 327] on div "Aplicando algoritmos…" at bounding box center [843, 262] width 753 height 525
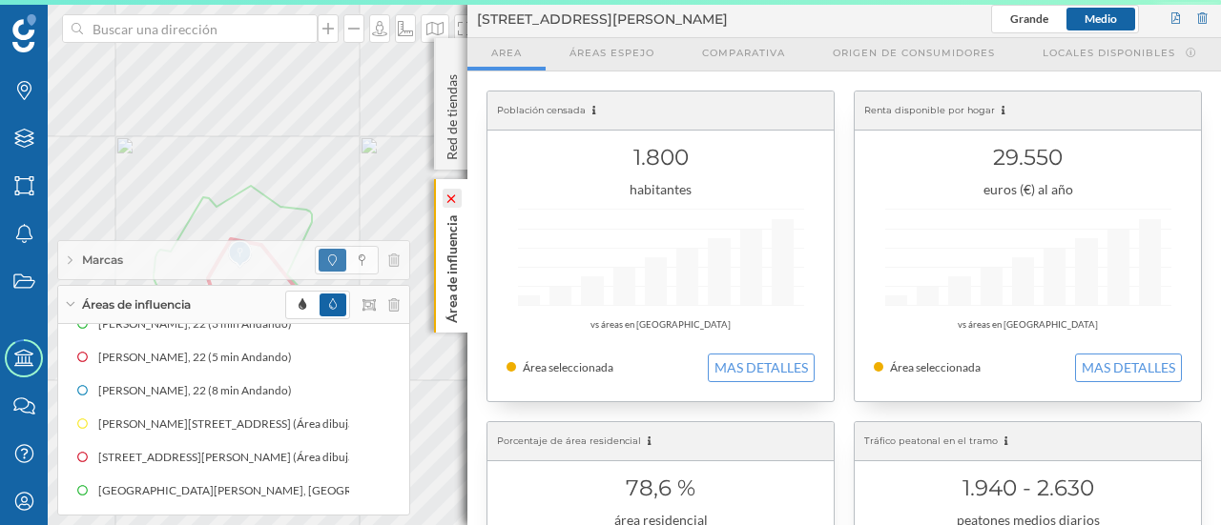
click at [457, 199] on icon at bounding box center [450, 199] width 13 height 9
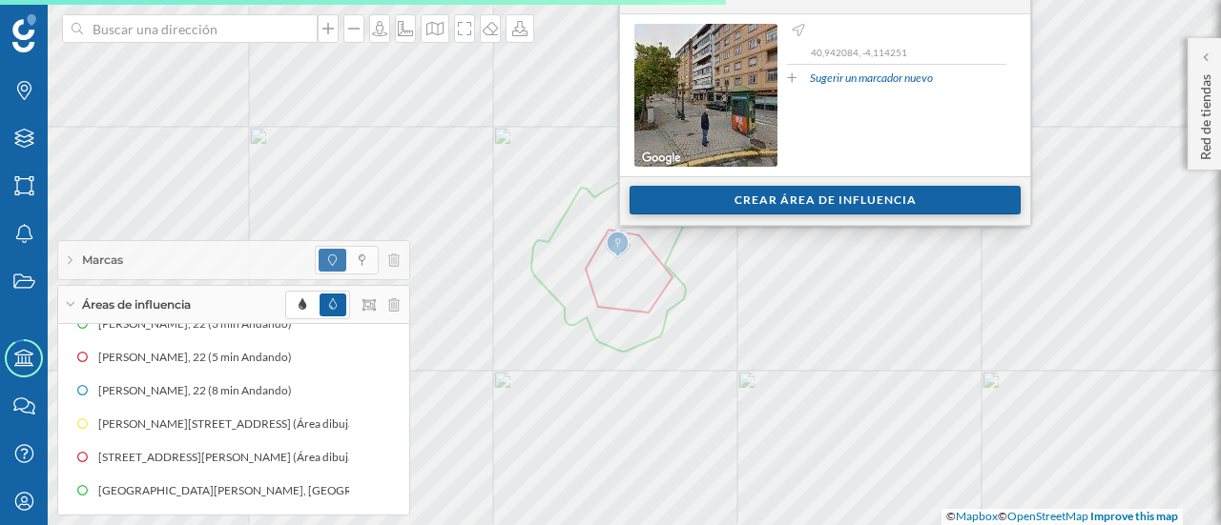
click at [717, 200] on div "Crear área de influencia" at bounding box center [824, 200] width 391 height 29
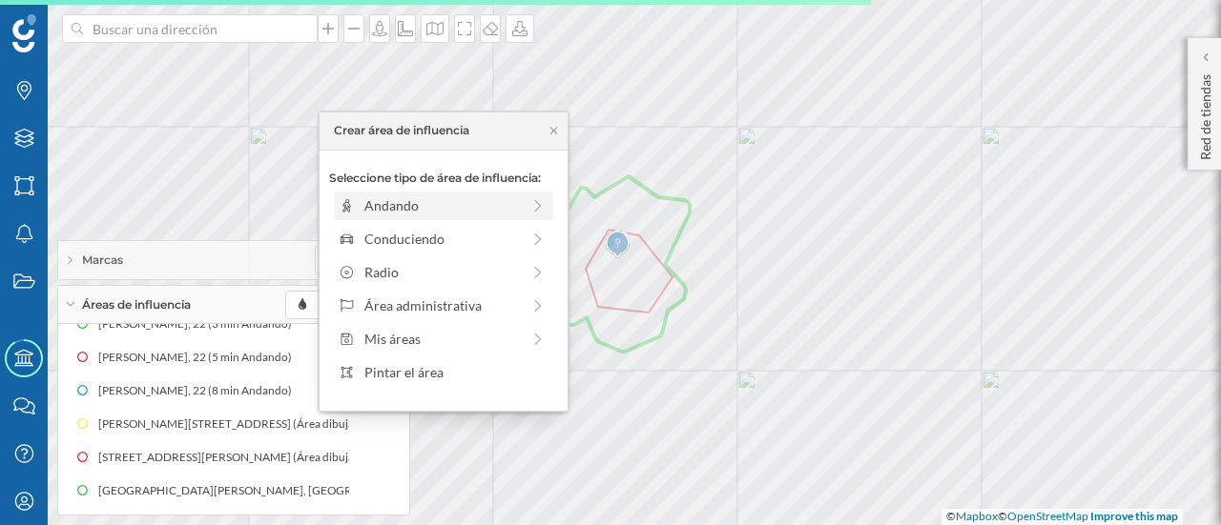
click at [466, 207] on div "Andando" at bounding box center [441, 205] width 155 height 20
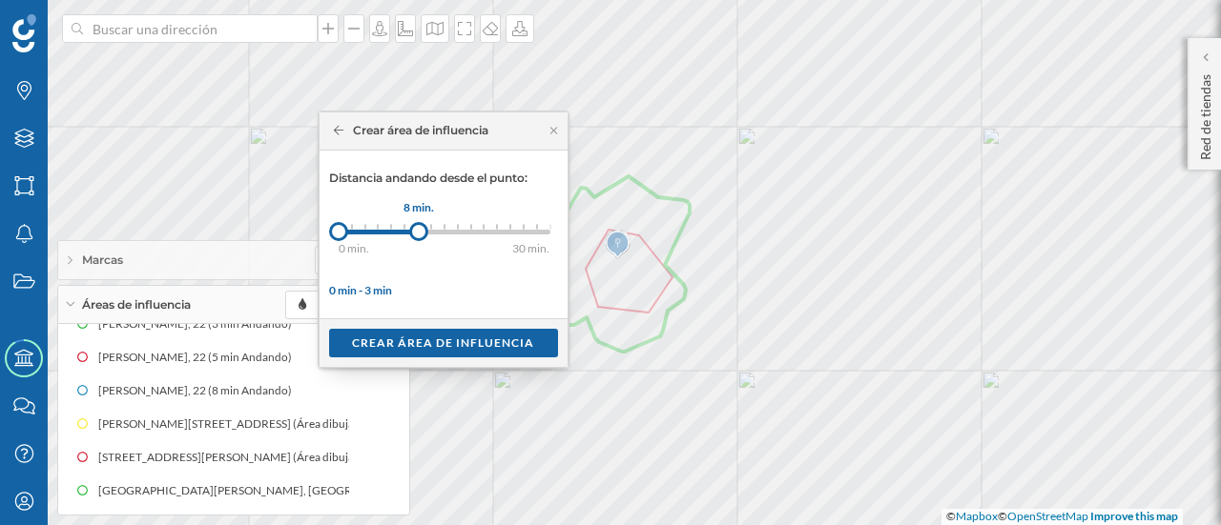
drag, startPoint x: 349, startPoint y: 237, endPoint x: 418, endPoint y: 236, distance: 68.7
click at [418, 236] on div at bounding box center [418, 231] width 19 height 19
click at [418, 339] on div "Crear área de influencia" at bounding box center [443, 342] width 229 height 29
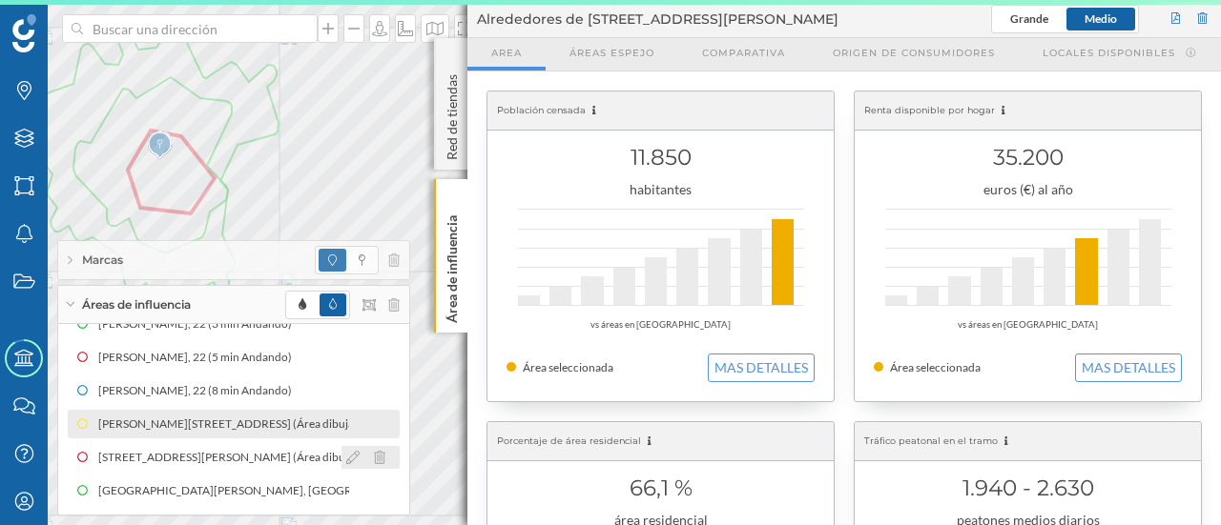
scroll to position [91, 0]
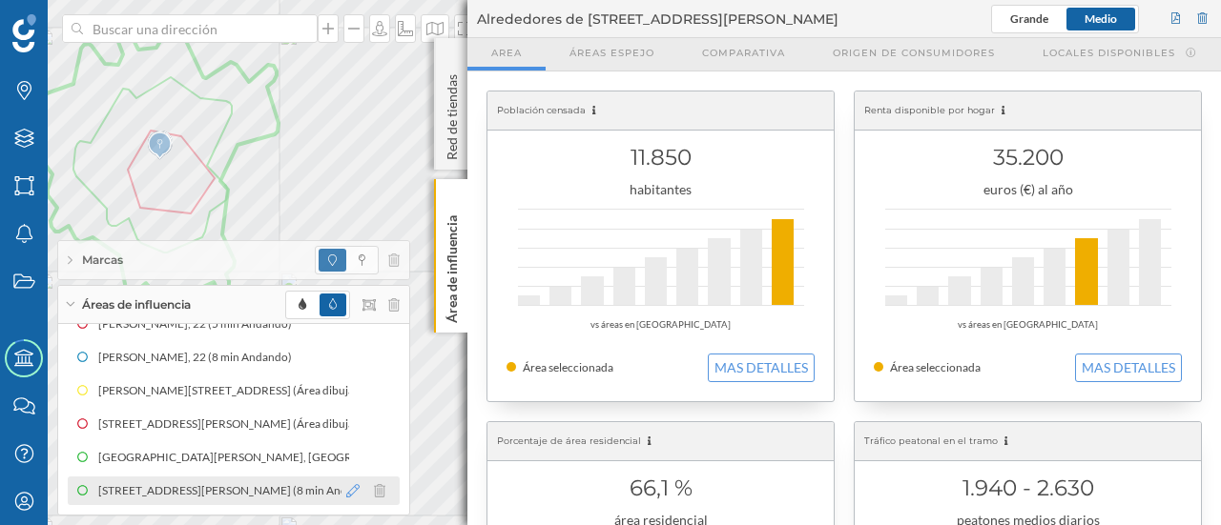
click at [351, 494] on icon at bounding box center [352, 490] width 13 height 13
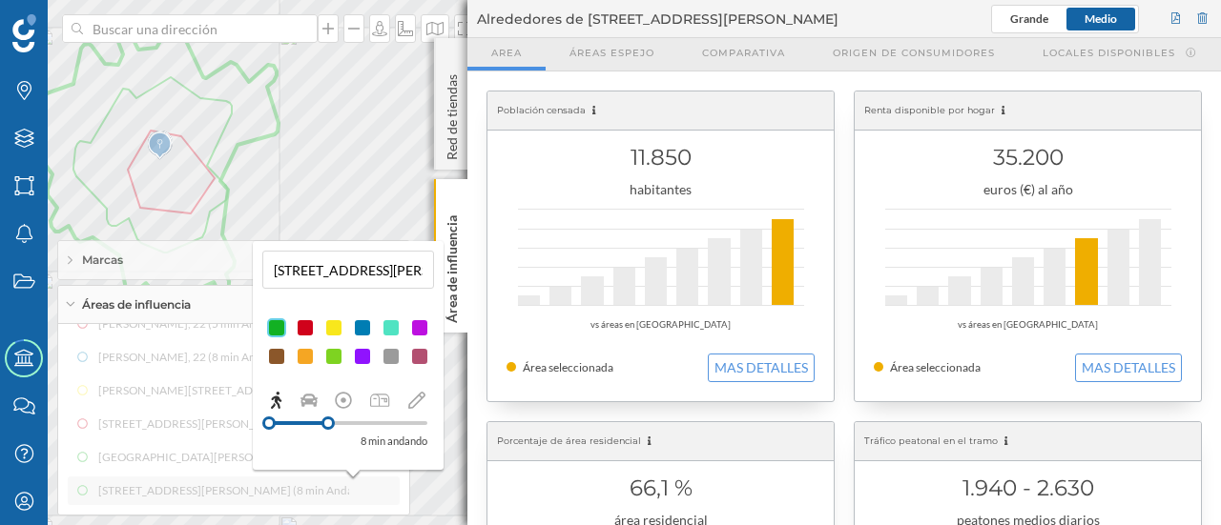
click at [361, 329] on div at bounding box center [362, 327] width 19 height 19
click at [452, 197] on icon at bounding box center [451, 199] width 9 height 9
